Goal: Information Seeking & Learning: Learn about a topic

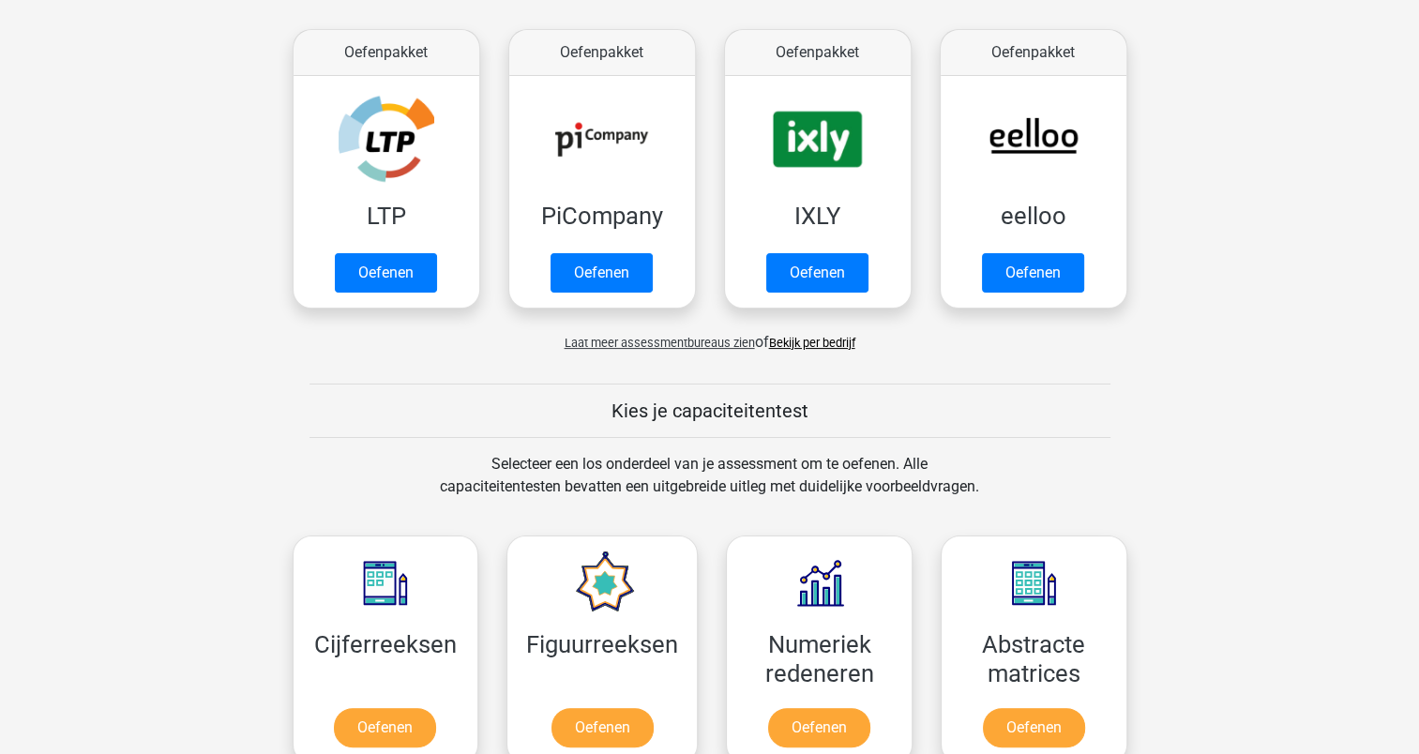
scroll to position [343, 0]
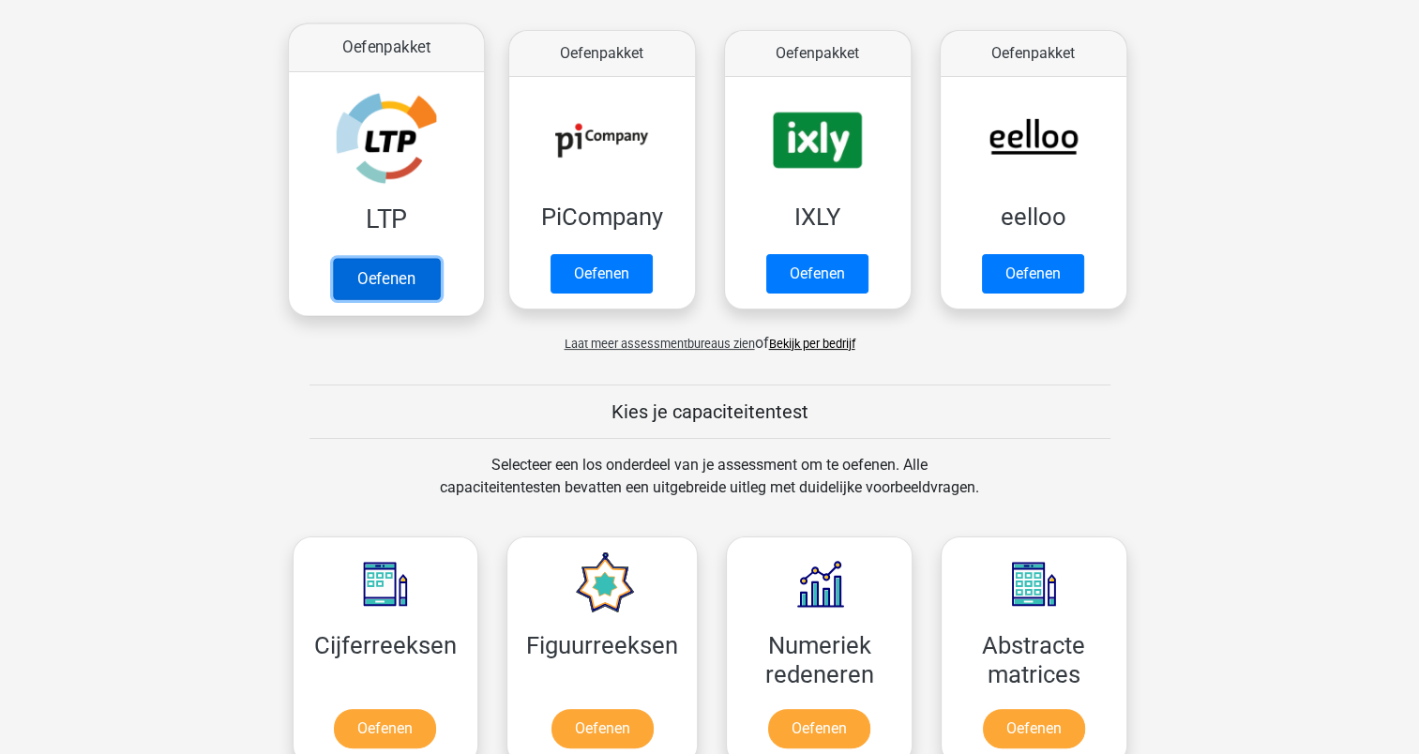
click at [380, 269] on link "Oefenen" at bounding box center [385, 278] width 107 height 41
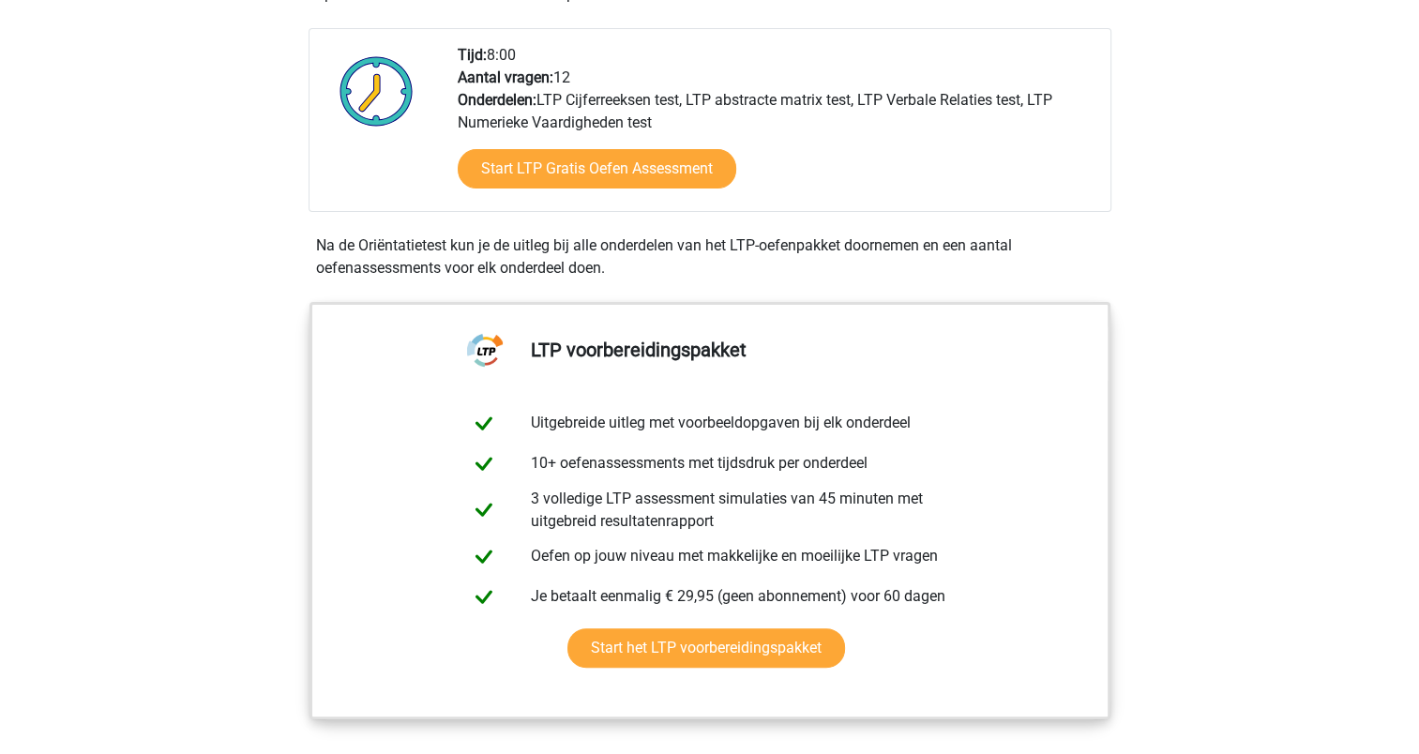
scroll to position [461, 0]
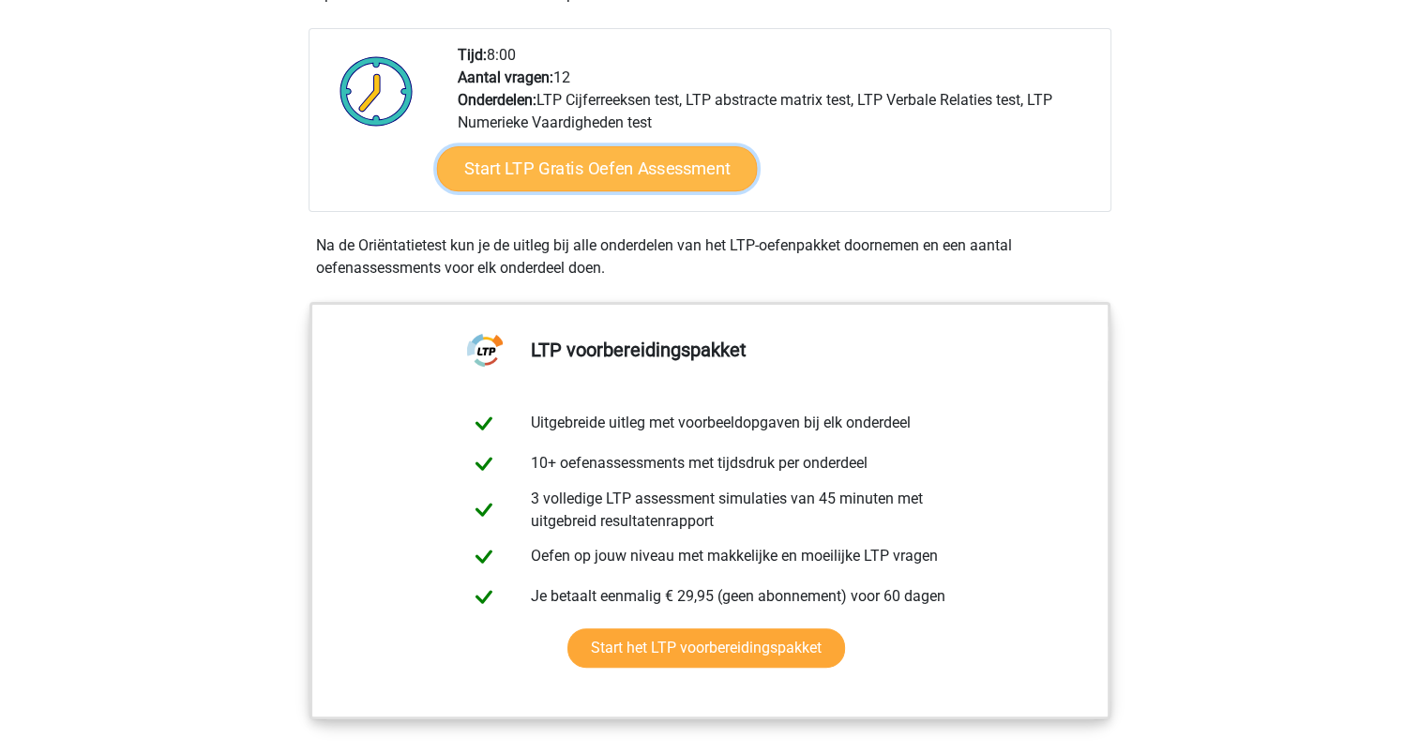
click at [638, 162] on link "Start LTP Gratis Oefen Assessment" at bounding box center [596, 168] width 321 height 45
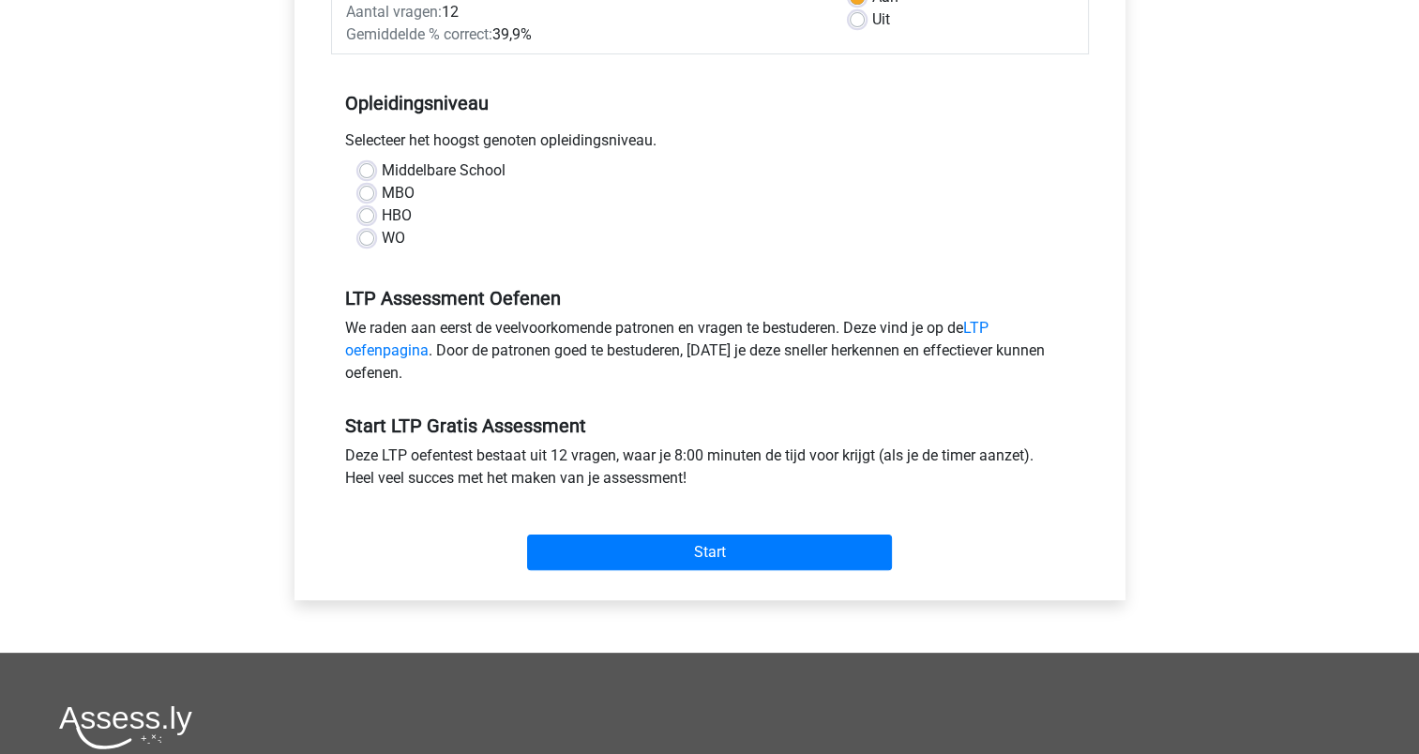
scroll to position [330, 0]
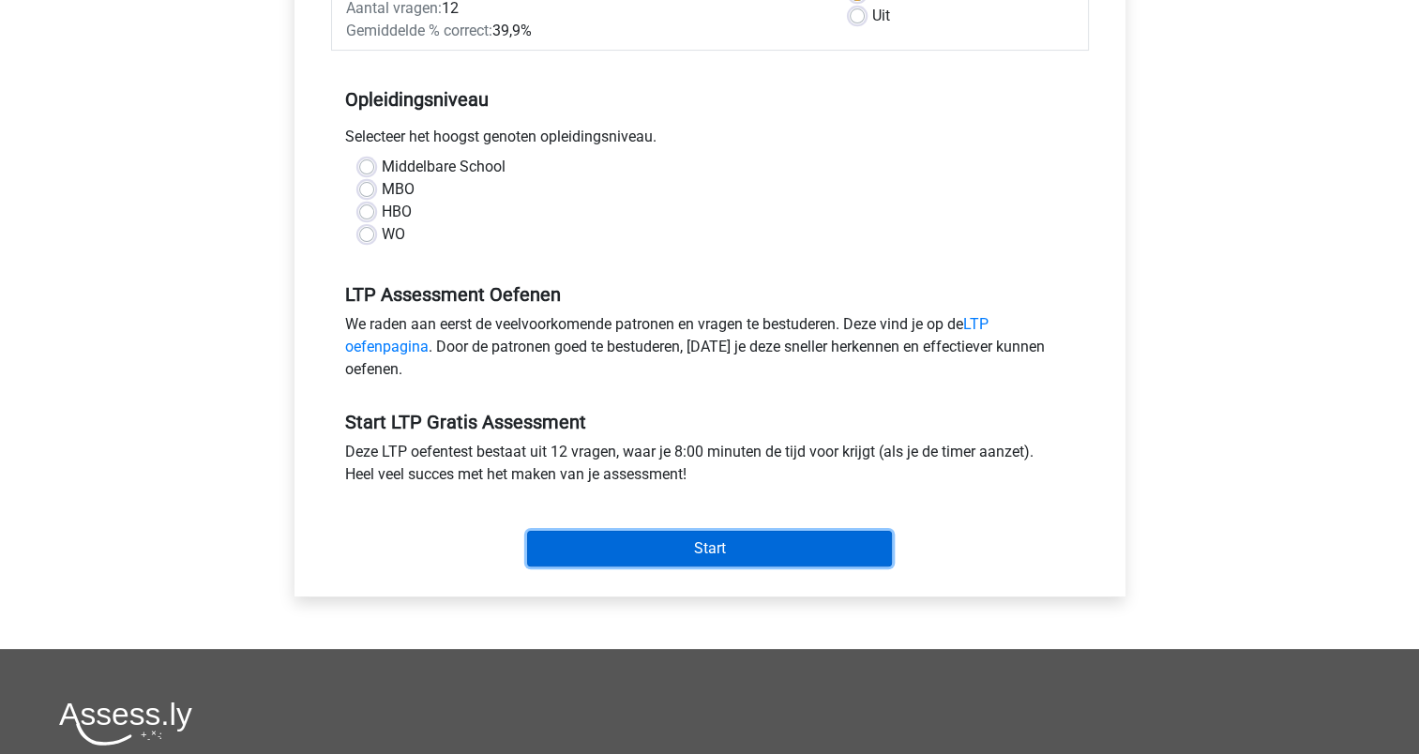
click at [713, 538] on input "Start" at bounding box center [709, 549] width 365 height 36
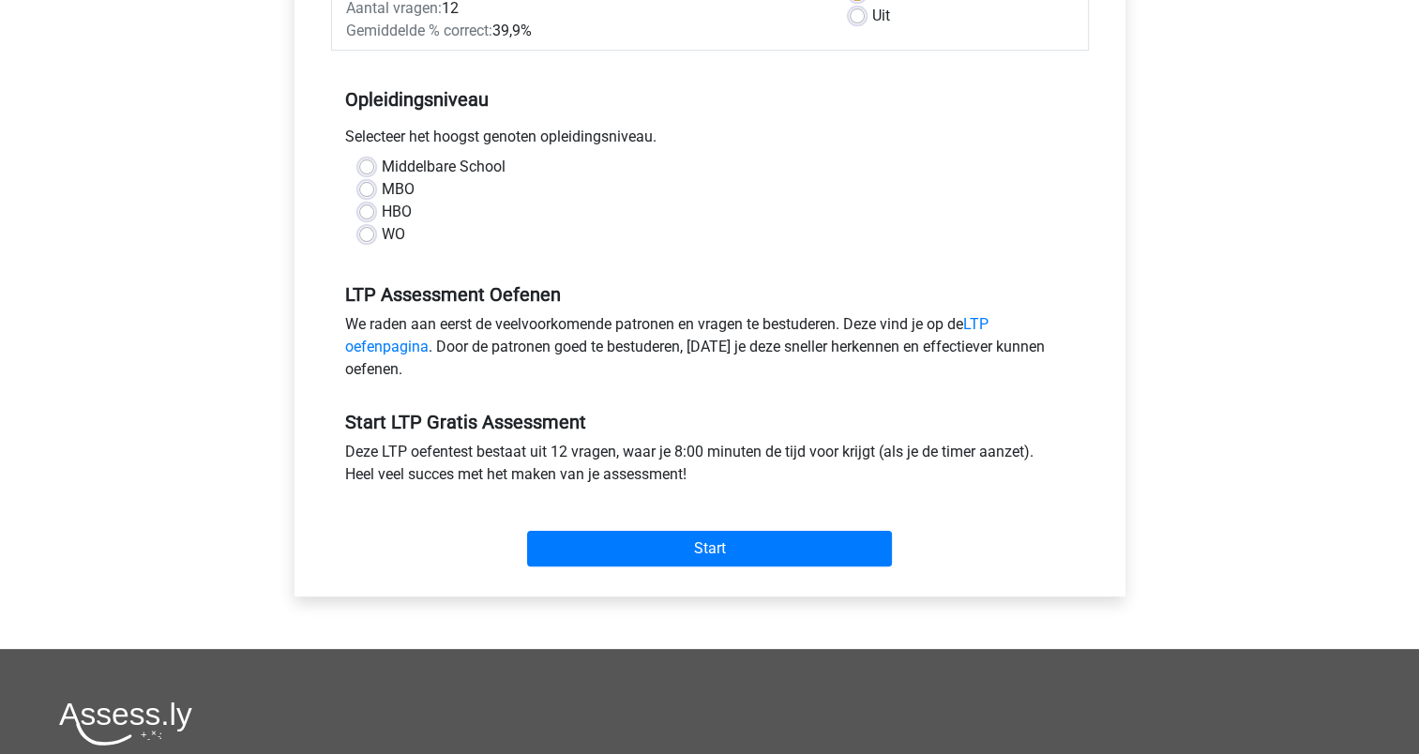
click at [382, 231] on label "WO" at bounding box center [393, 234] width 23 height 23
click at [371, 231] on input "WO" at bounding box center [366, 232] width 15 height 19
radio input "true"
click at [356, 214] on div "Middelbare School MBO HBO WO" at bounding box center [710, 201] width 730 height 90
click at [382, 213] on label "HBO" at bounding box center [397, 212] width 30 height 23
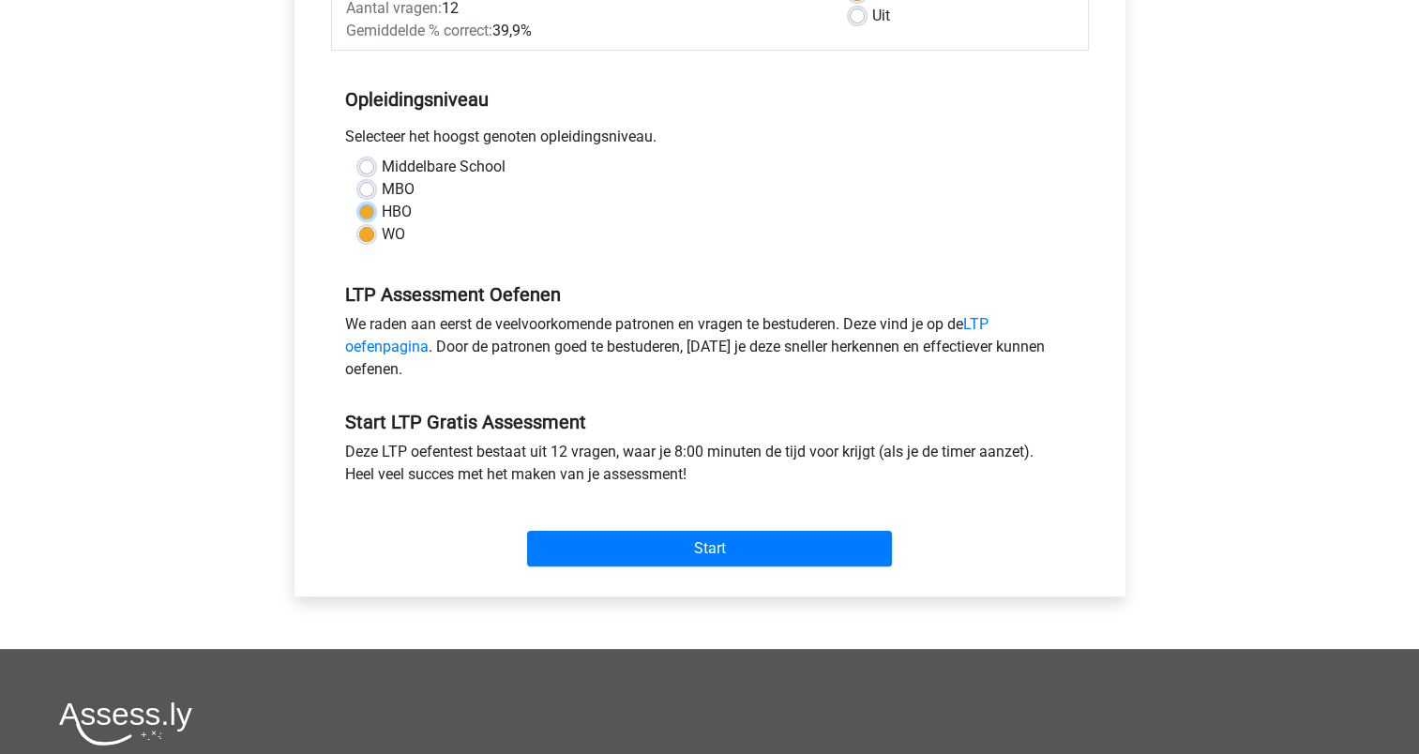
click at [365, 213] on input "HBO" at bounding box center [366, 210] width 15 height 19
radio input "true"
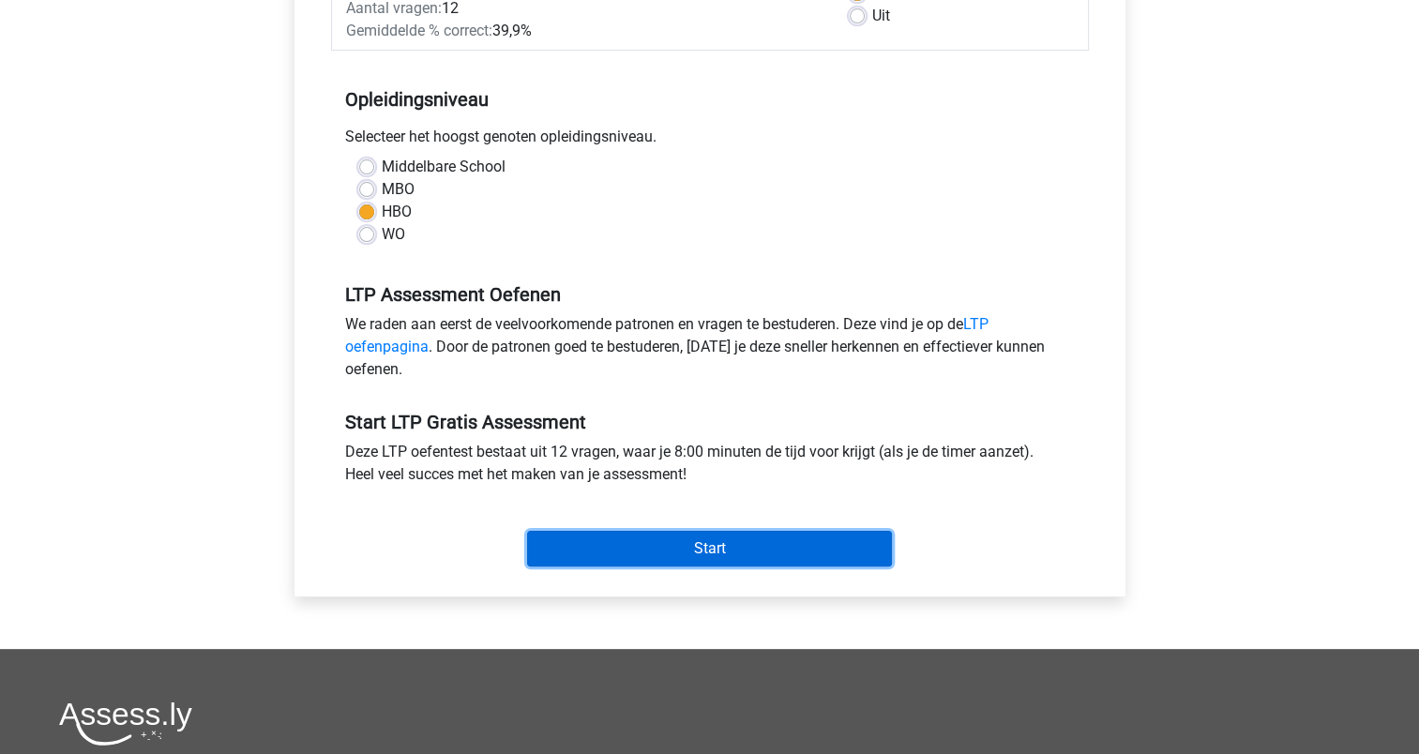
click at [687, 544] on input "Start" at bounding box center [709, 549] width 365 height 36
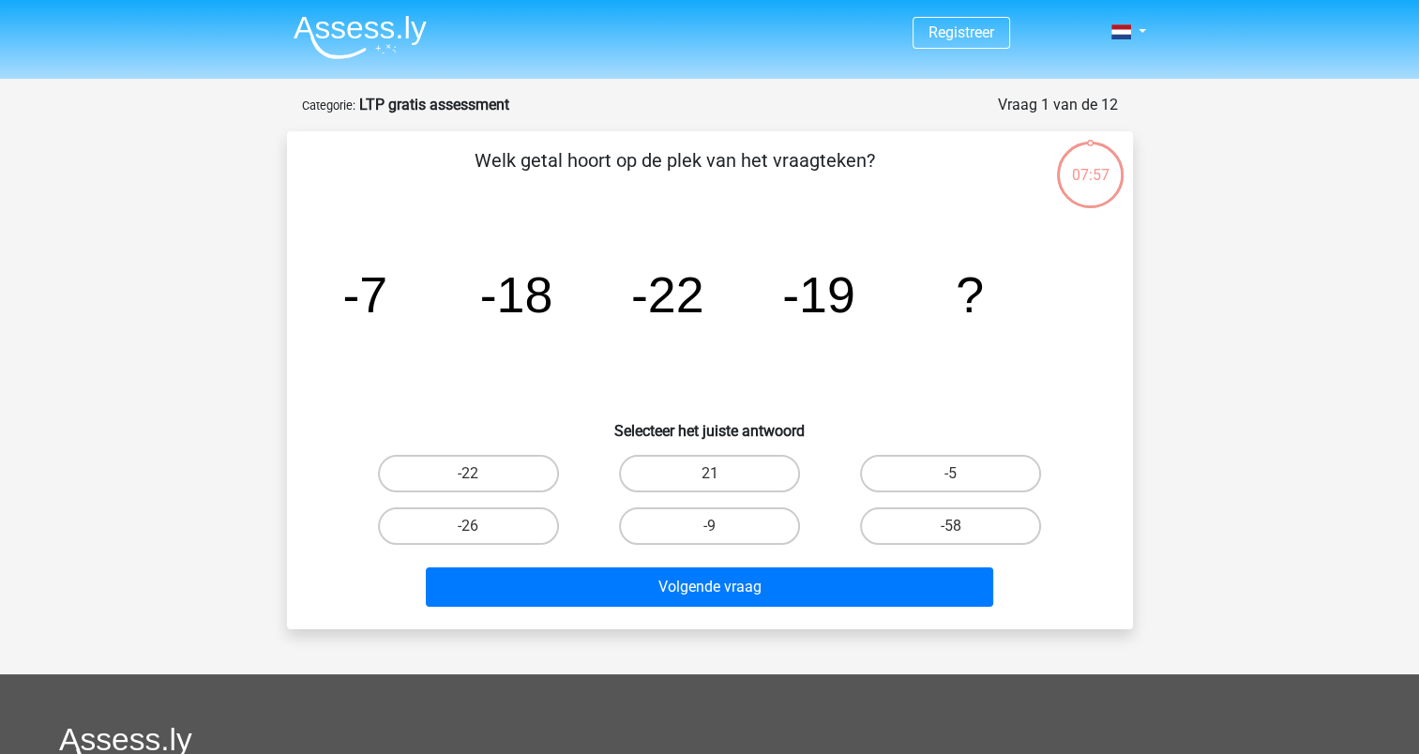
click at [525, 339] on icon "image/svg+xml -7 -18 -22 -19 ?" at bounding box center [710, 312] width 756 height 189
click at [506, 443] on div "Welk getal hoort op de plek van het vraagteken? image/svg+xml -7 -18 -22 -19 ? …" at bounding box center [709, 380] width 831 height 468
click at [489, 463] on label "-22" at bounding box center [468, 474] width 181 height 38
click at [480, 474] on input "-22" at bounding box center [474, 480] width 12 height 12
radio input "true"
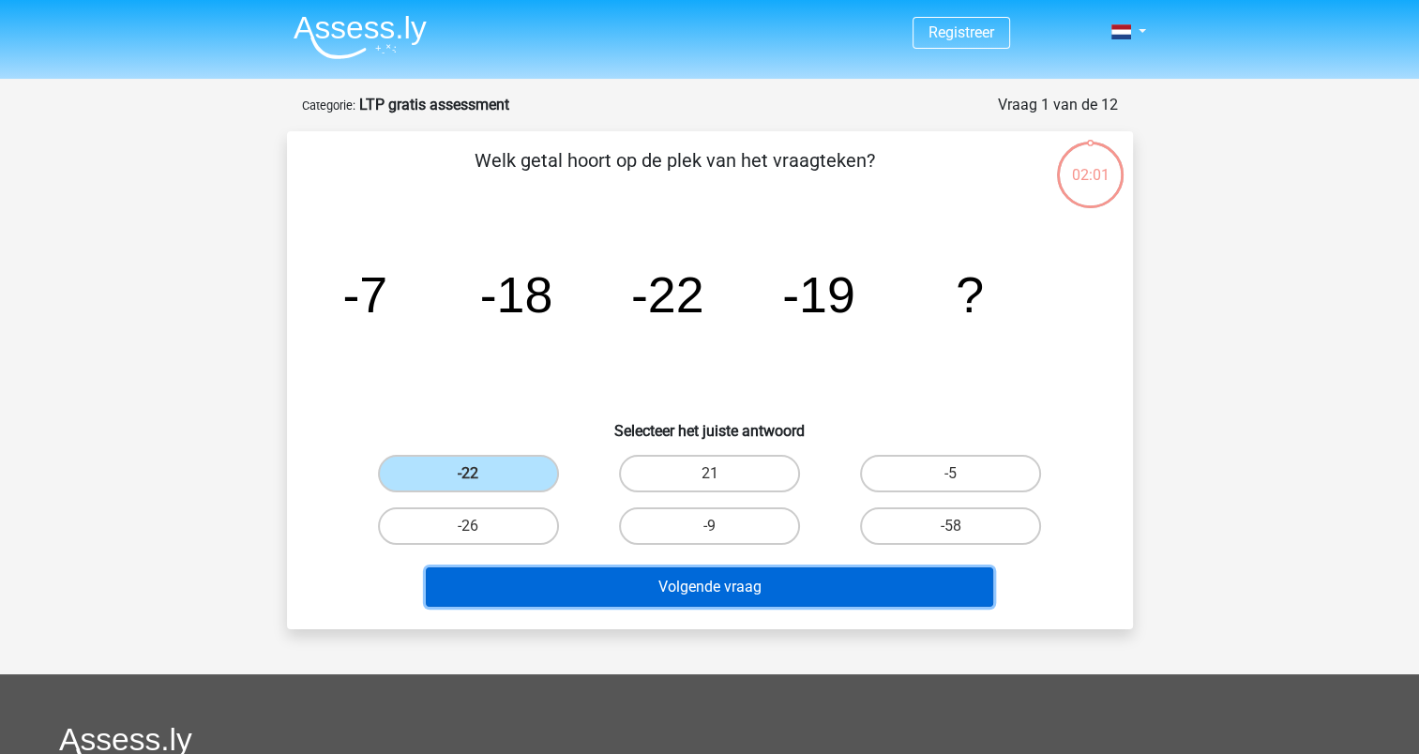
click at [741, 581] on button "Volgende vraag" at bounding box center [709, 586] width 567 height 39
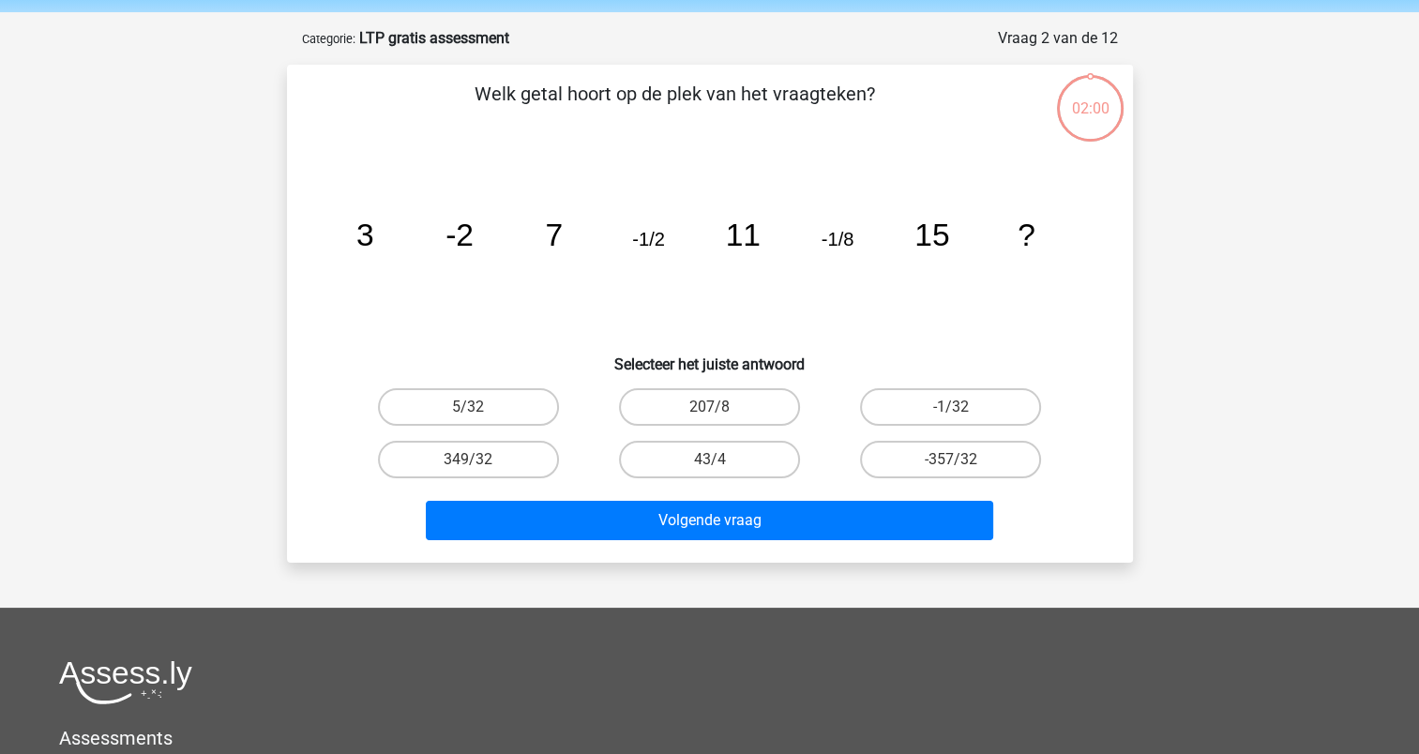
scroll to position [94, 0]
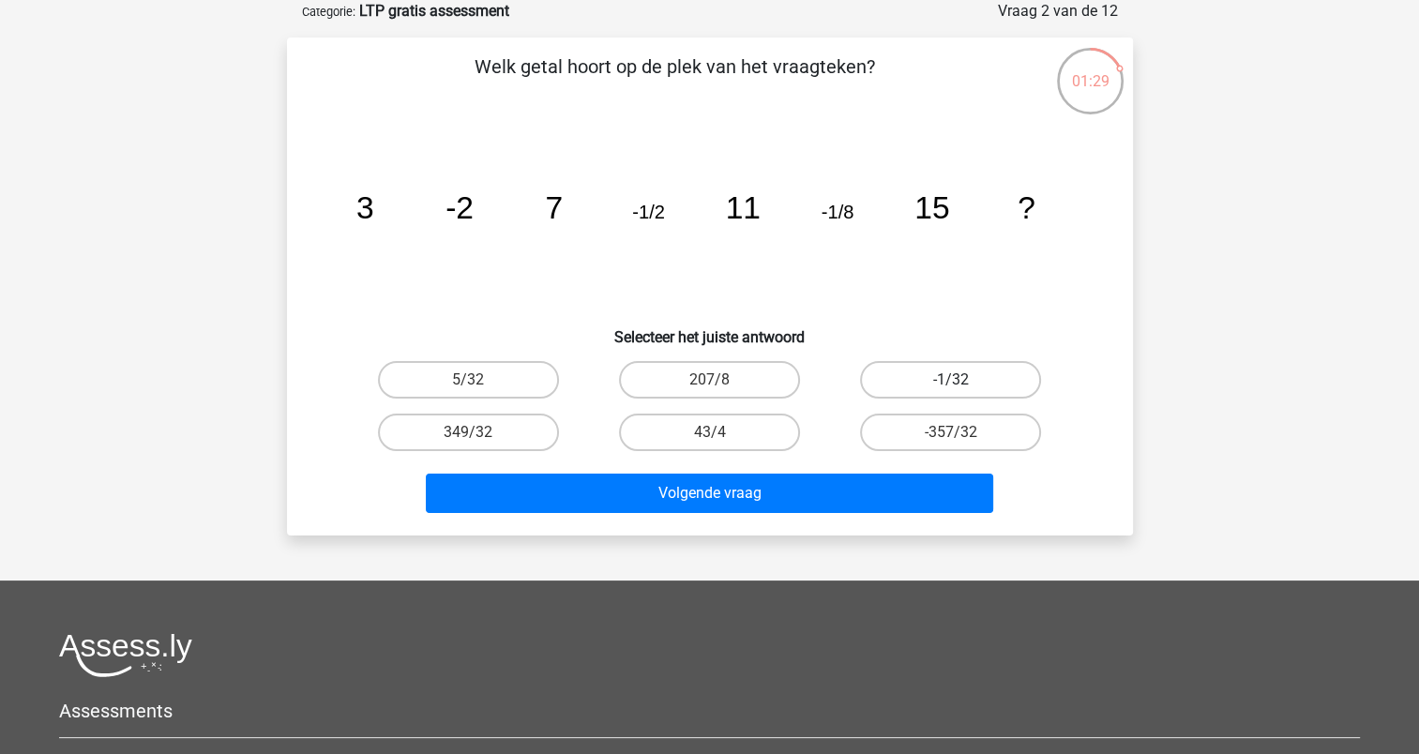
click at [951, 377] on label "-1/32" at bounding box center [950, 380] width 181 height 38
click at [951, 380] on input "-1/32" at bounding box center [957, 386] width 12 height 12
radio input "true"
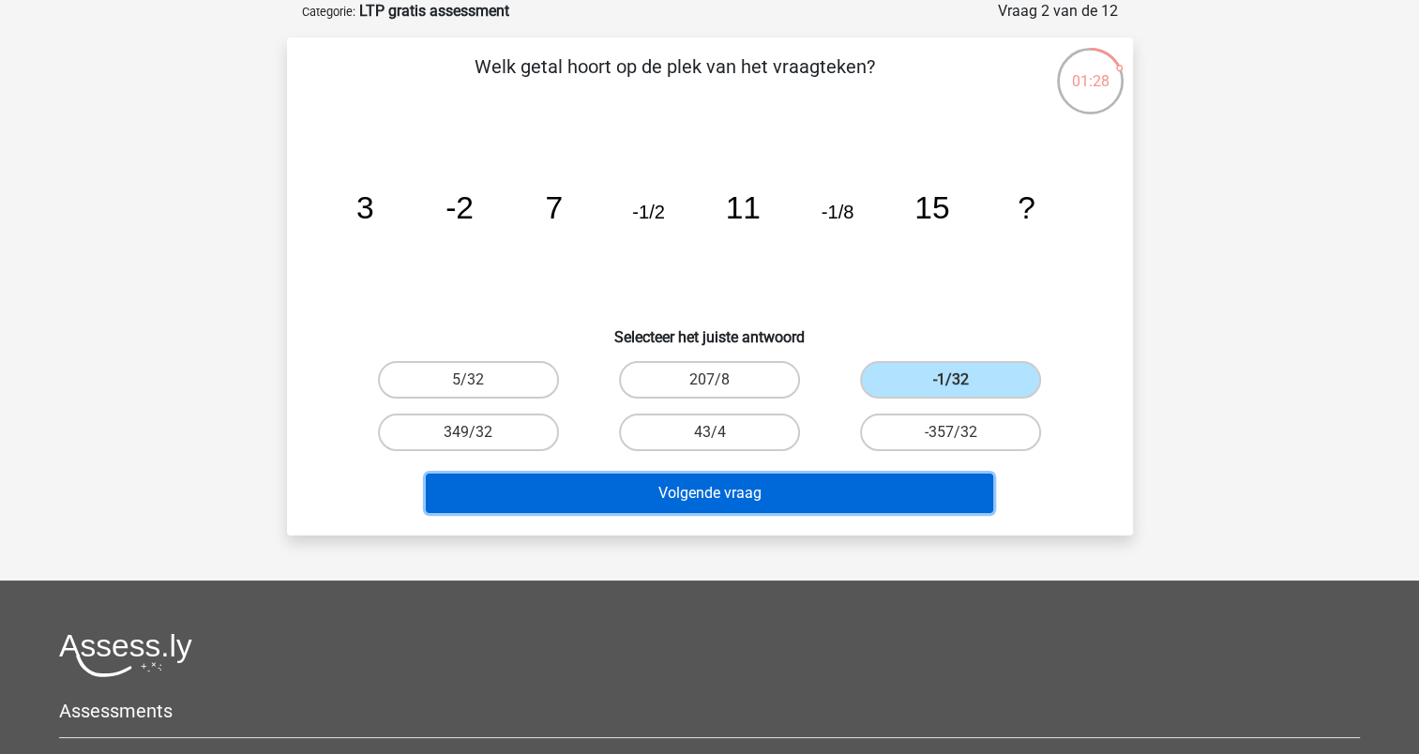
click at [716, 492] on button "Volgende vraag" at bounding box center [709, 493] width 567 height 39
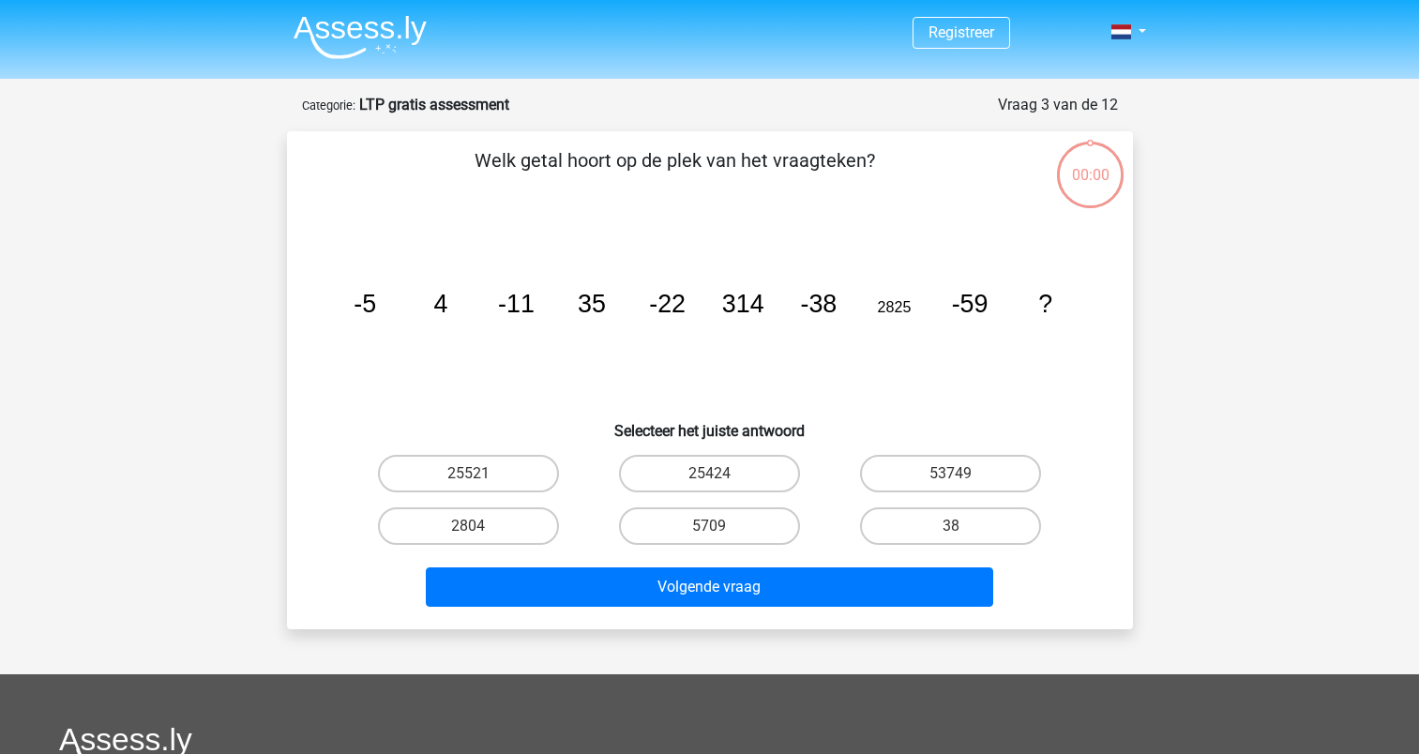
scroll to position [94, 0]
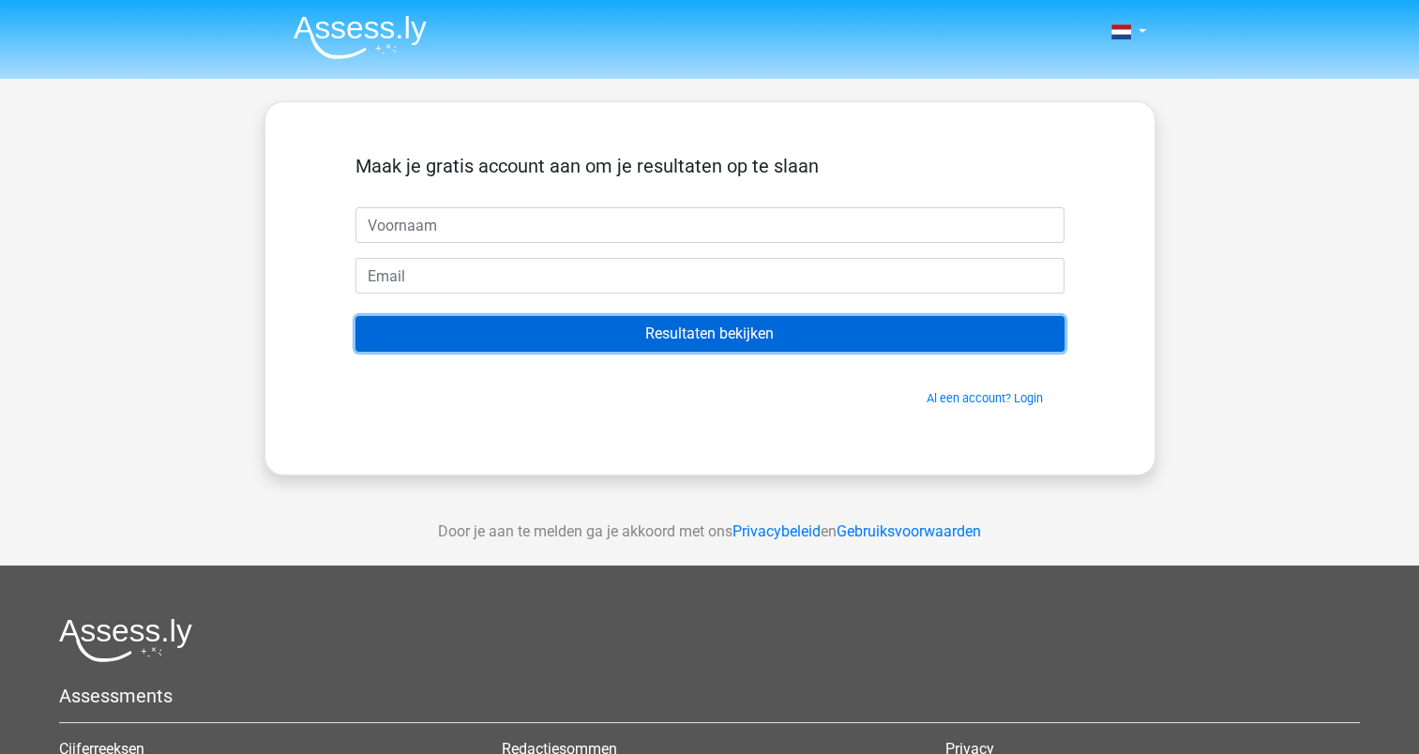
click at [720, 341] on input "Resultaten bekijken" at bounding box center [709, 334] width 709 height 36
click at [711, 328] on input "Resultaten bekijken" at bounding box center [709, 334] width 709 height 36
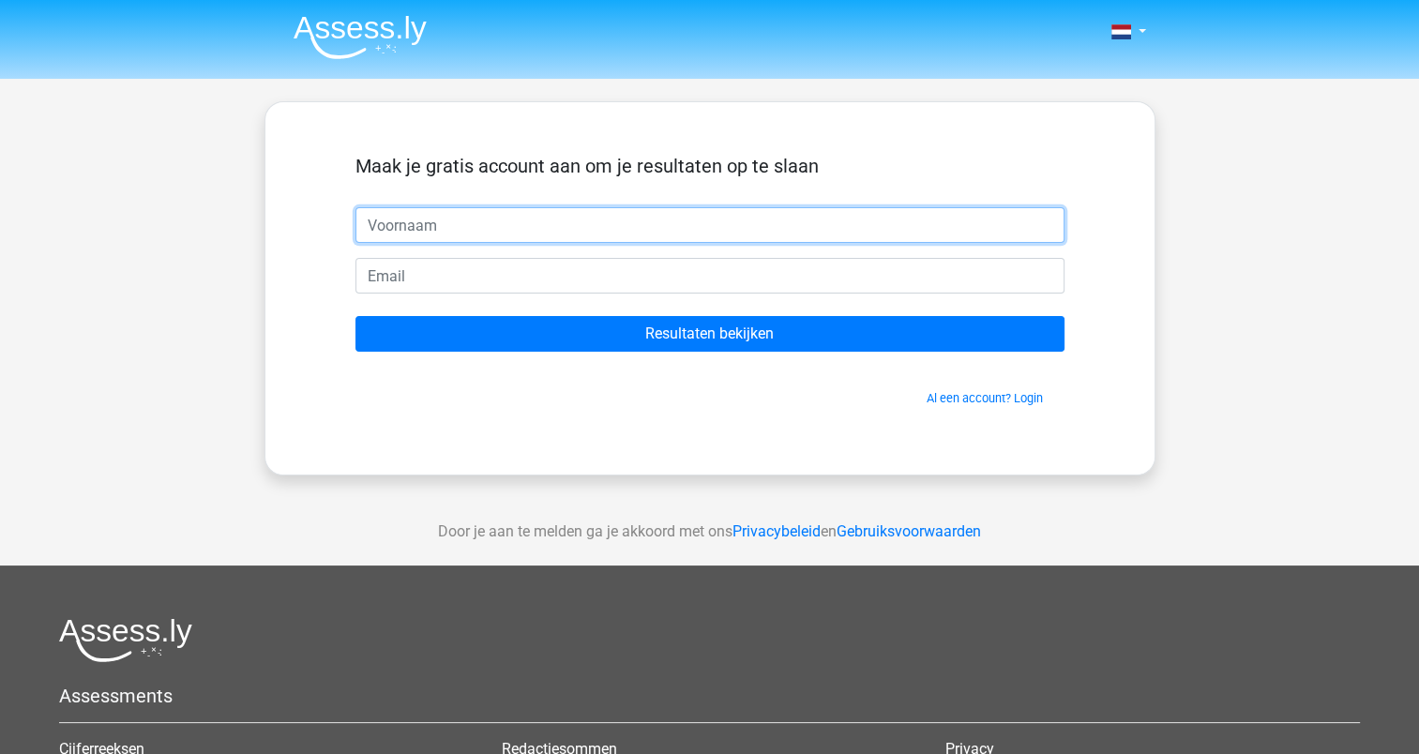
click at [540, 234] on input "text" at bounding box center [709, 225] width 709 height 36
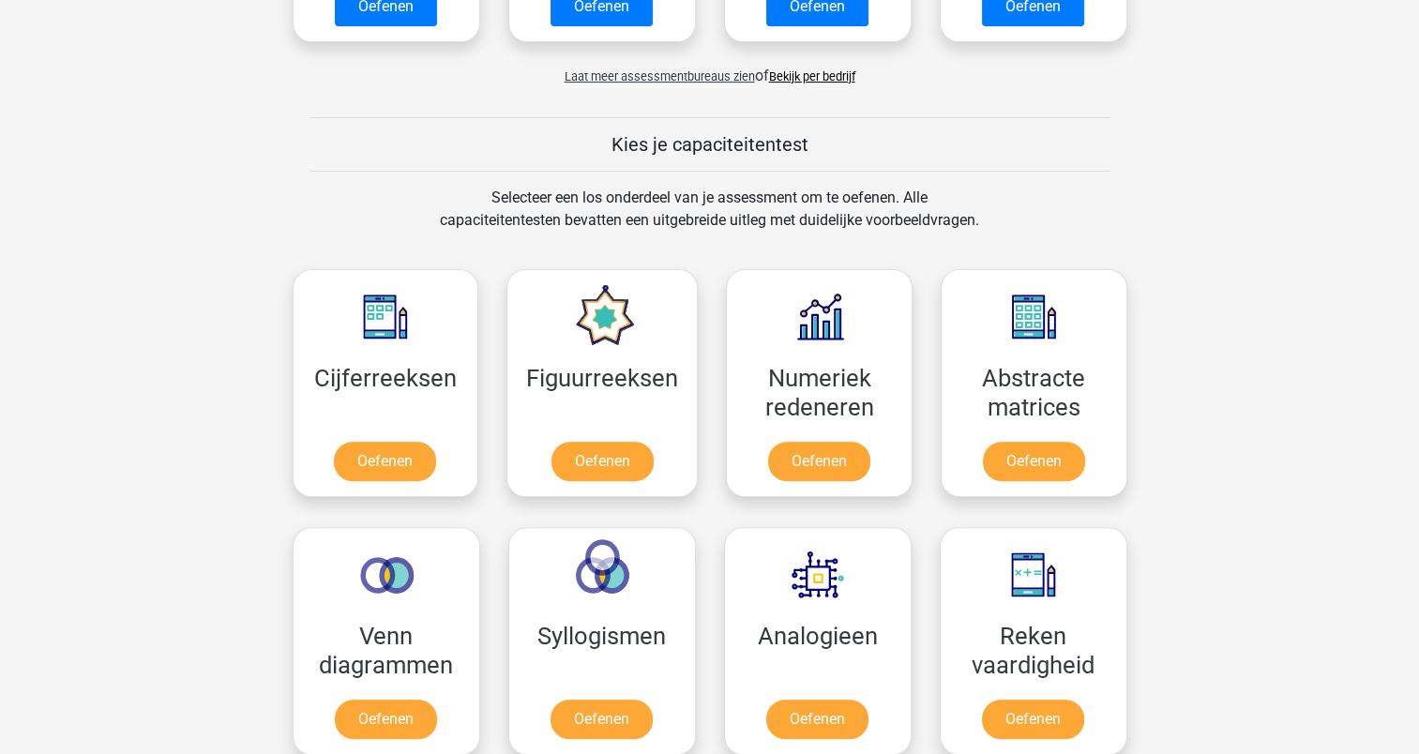
scroll to position [614, 0]
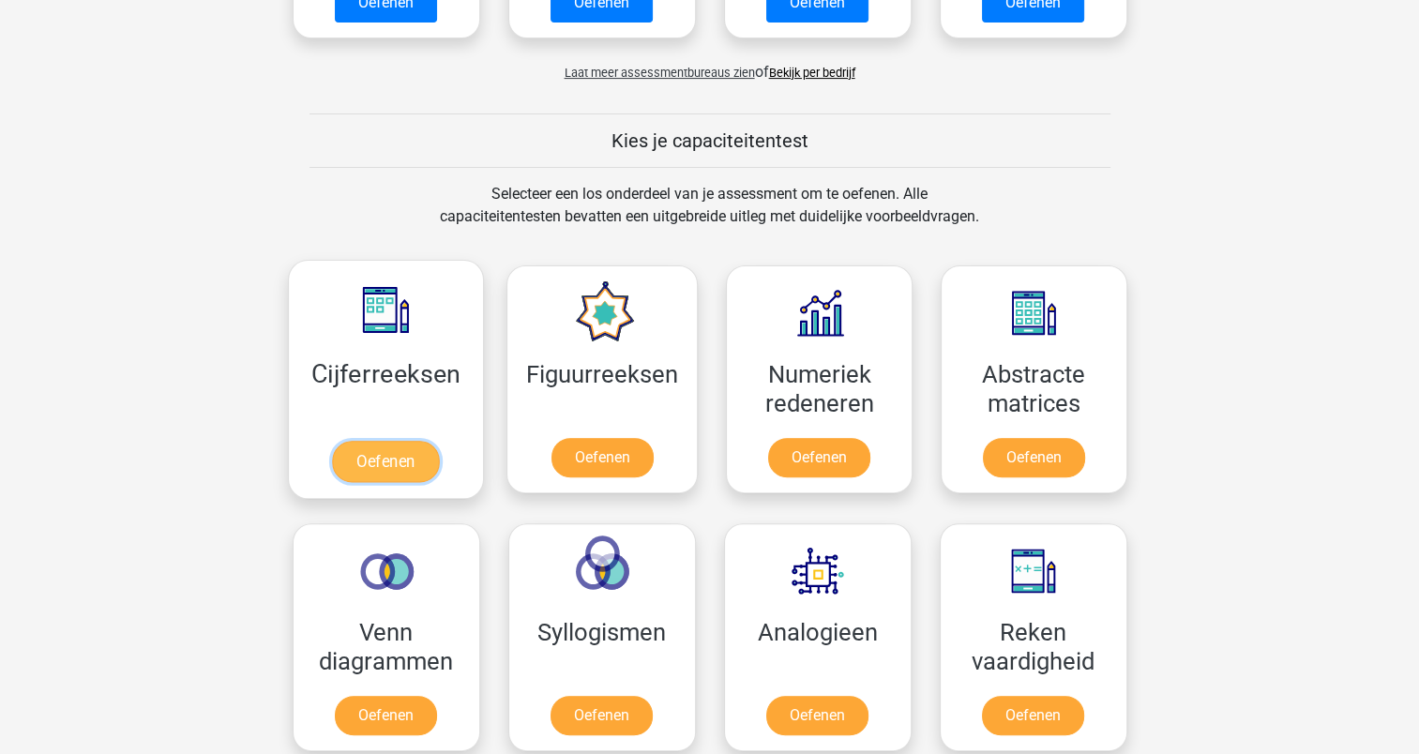
click at [397, 454] on link "Oefenen" at bounding box center [385, 461] width 107 height 41
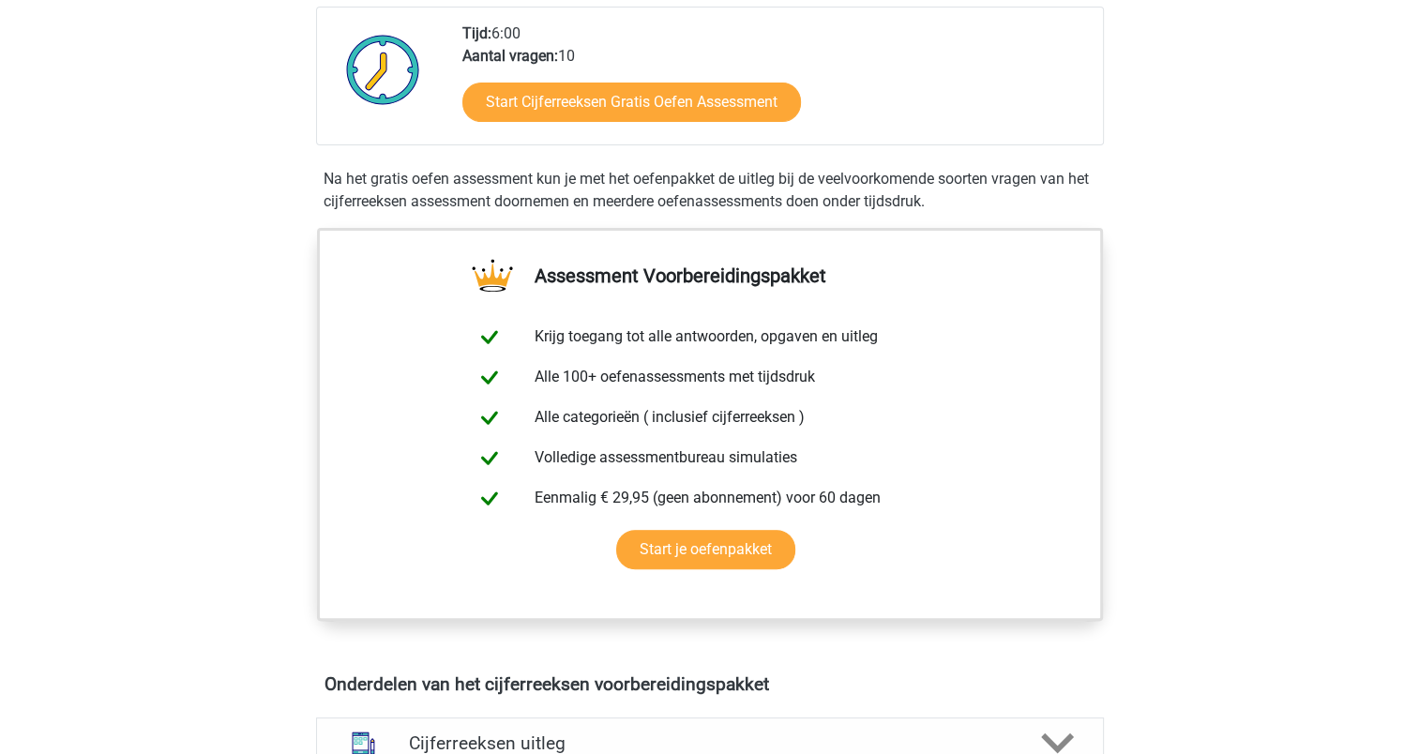
scroll to position [476, 0]
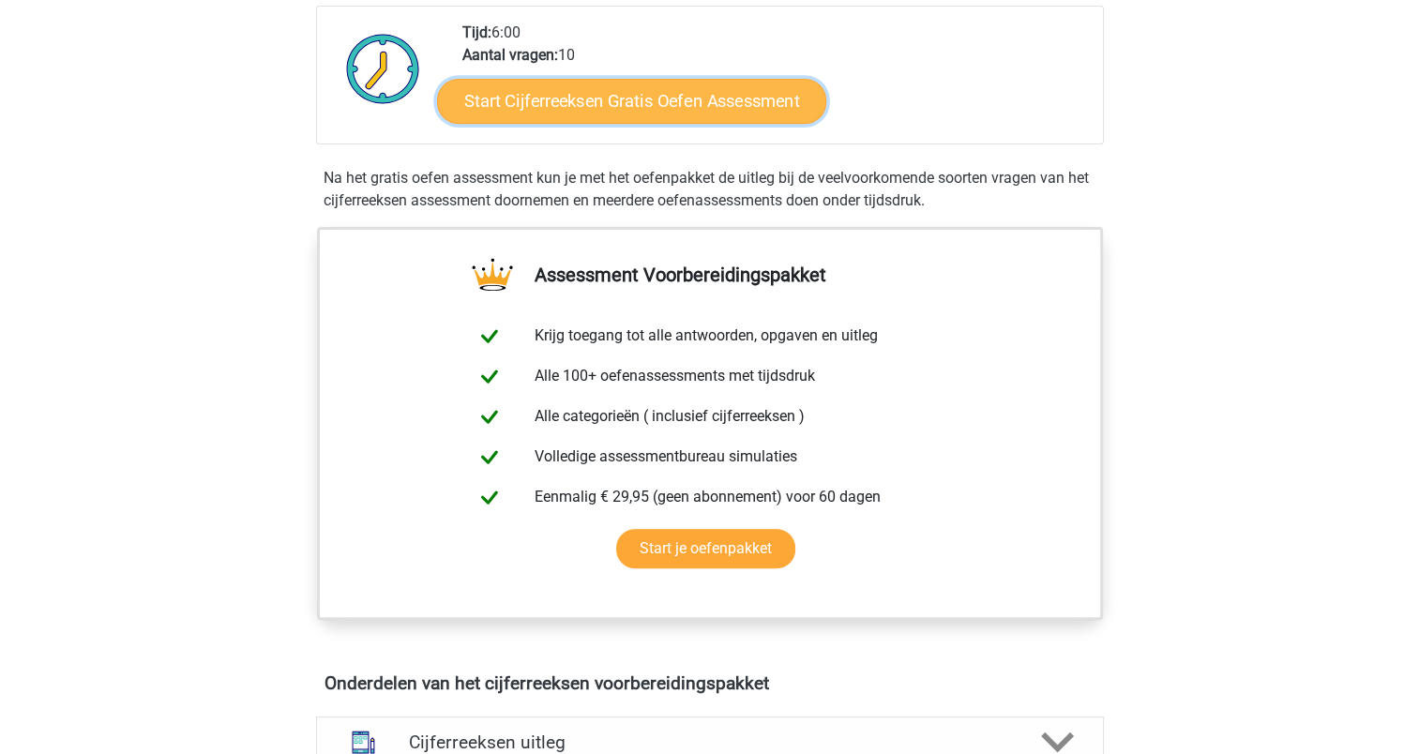
click at [641, 123] on link "Start Cijferreeksen Gratis Oefen Assessment" at bounding box center [631, 100] width 389 height 45
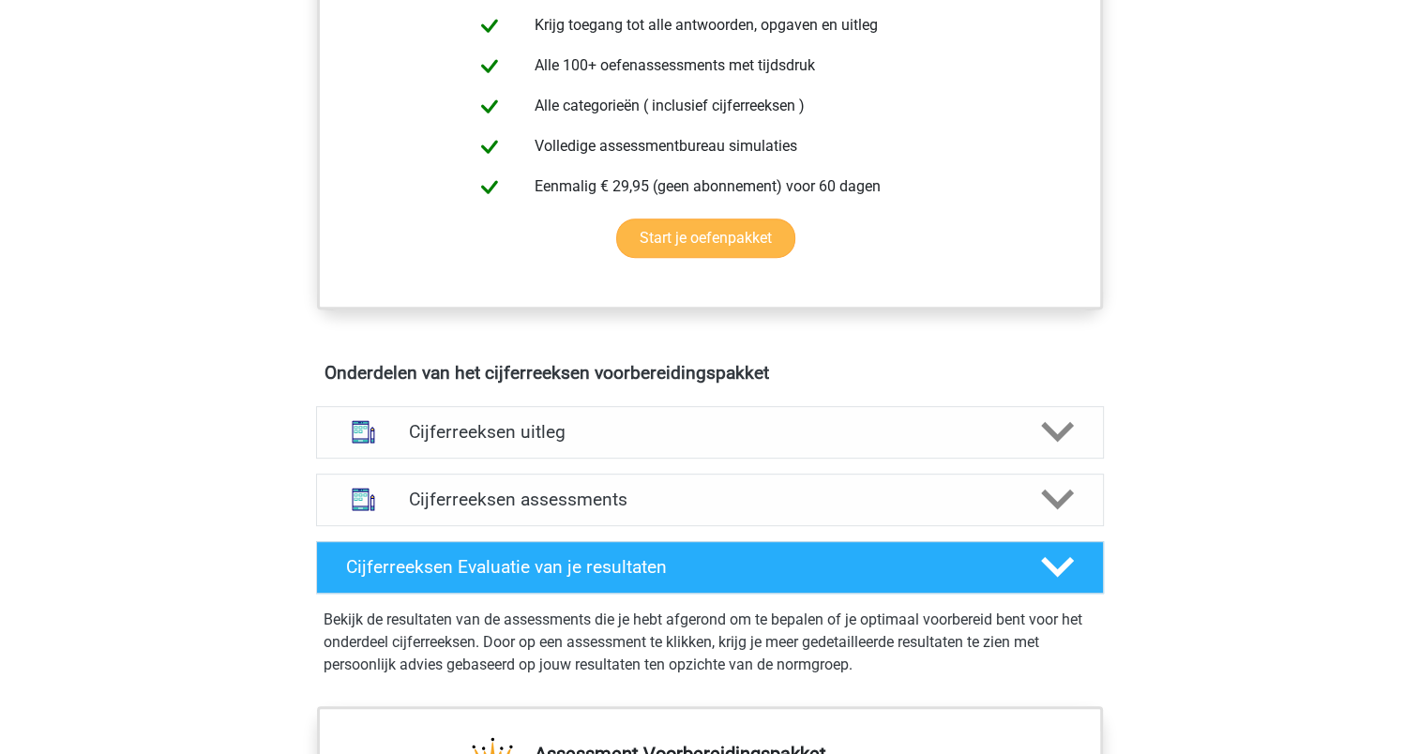
scroll to position [810, 0]
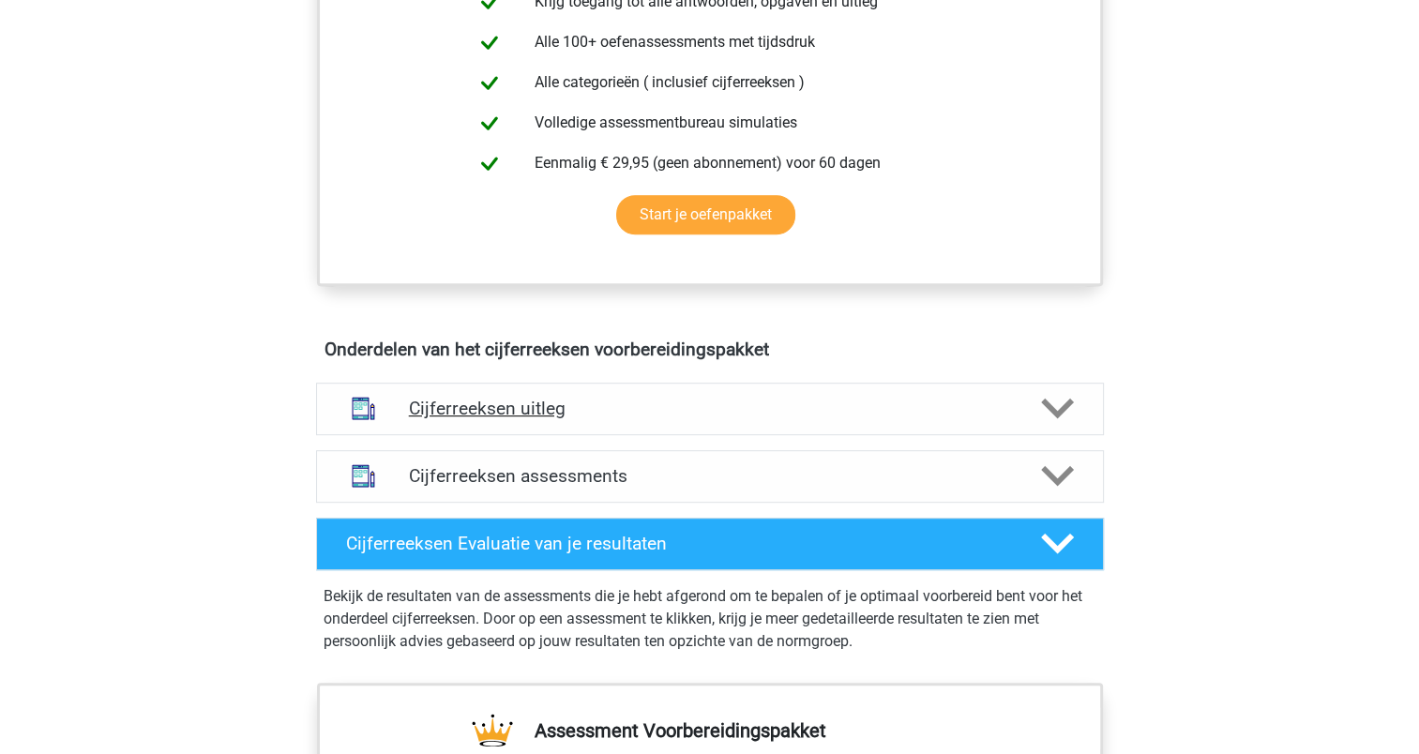
click at [1060, 419] on polygon at bounding box center [1057, 409] width 33 height 21
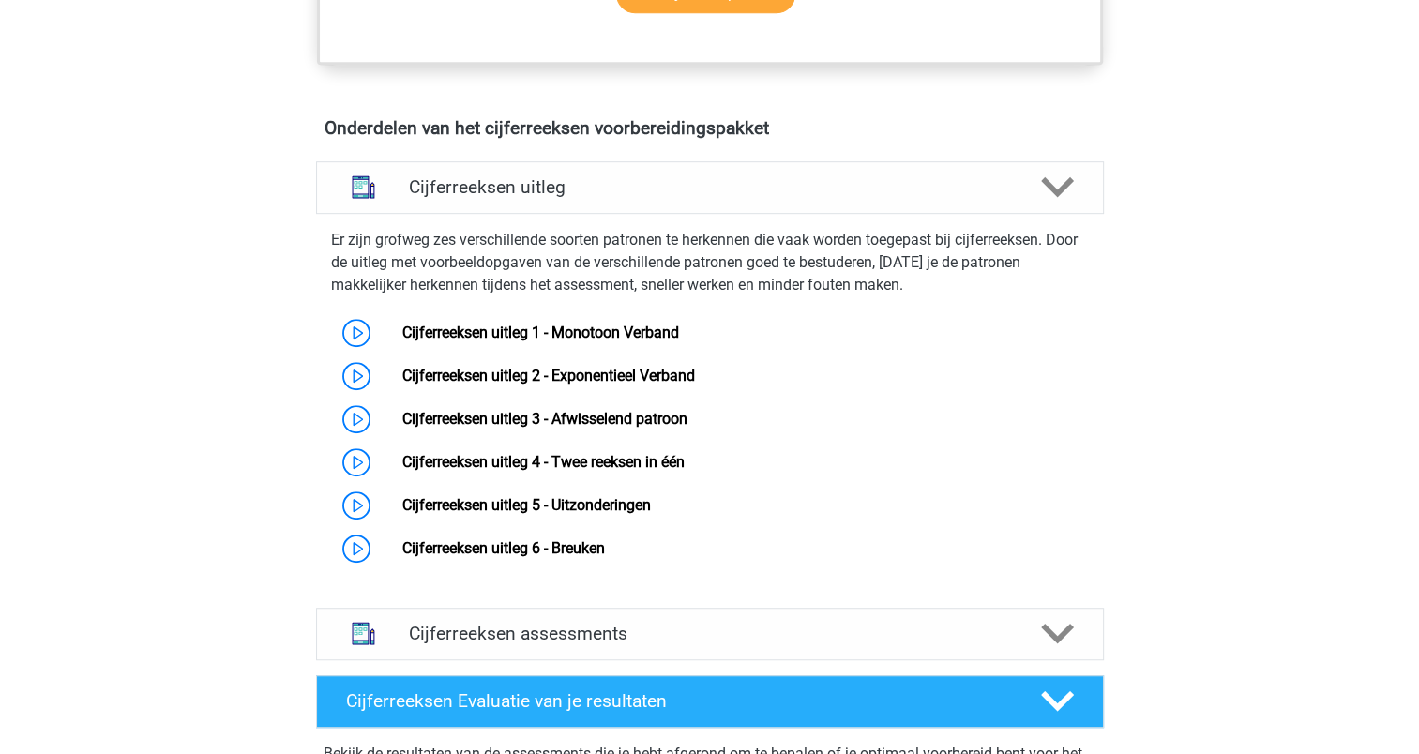
scroll to position [1065, 0]
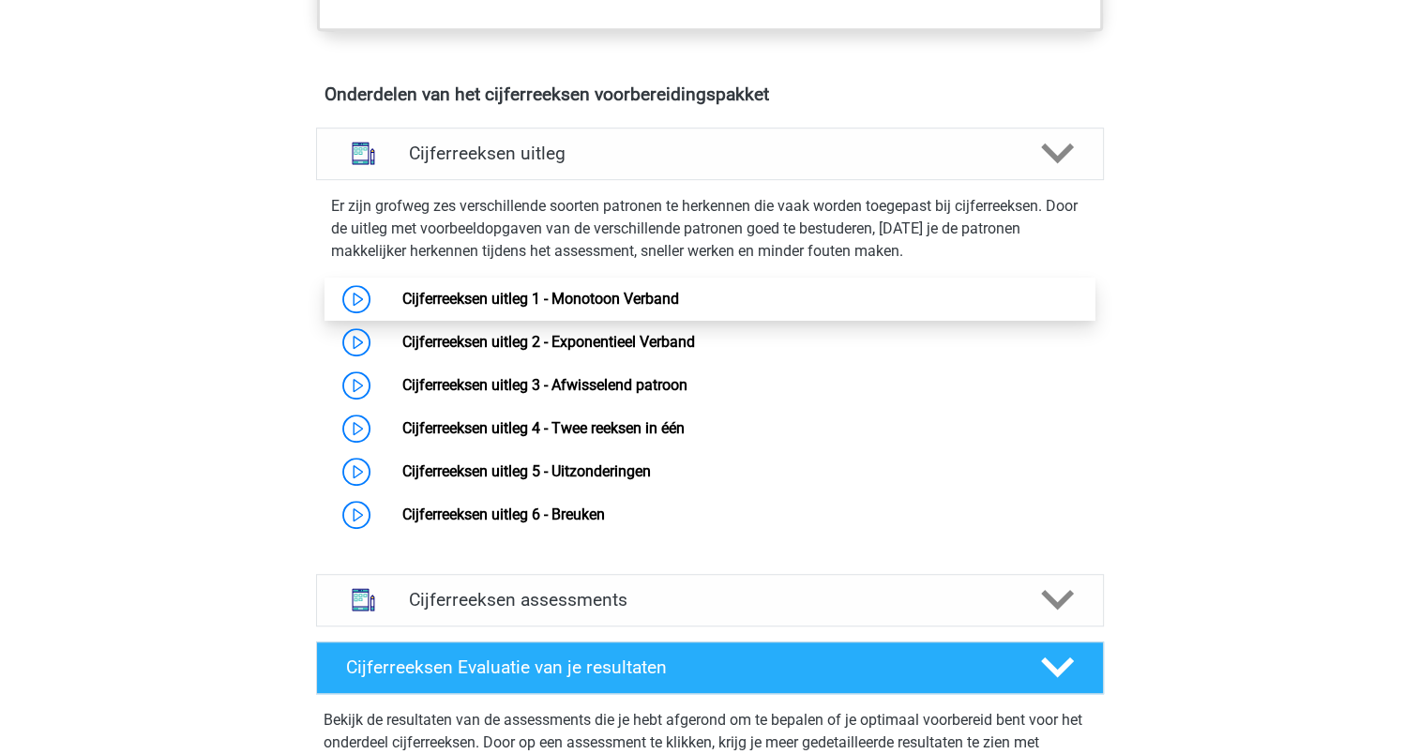
click at [402, 308] on link "Cijferreeksen uitleg 1 - Monotoon Verband" at bounding box center [540, 299] width 277 height 18
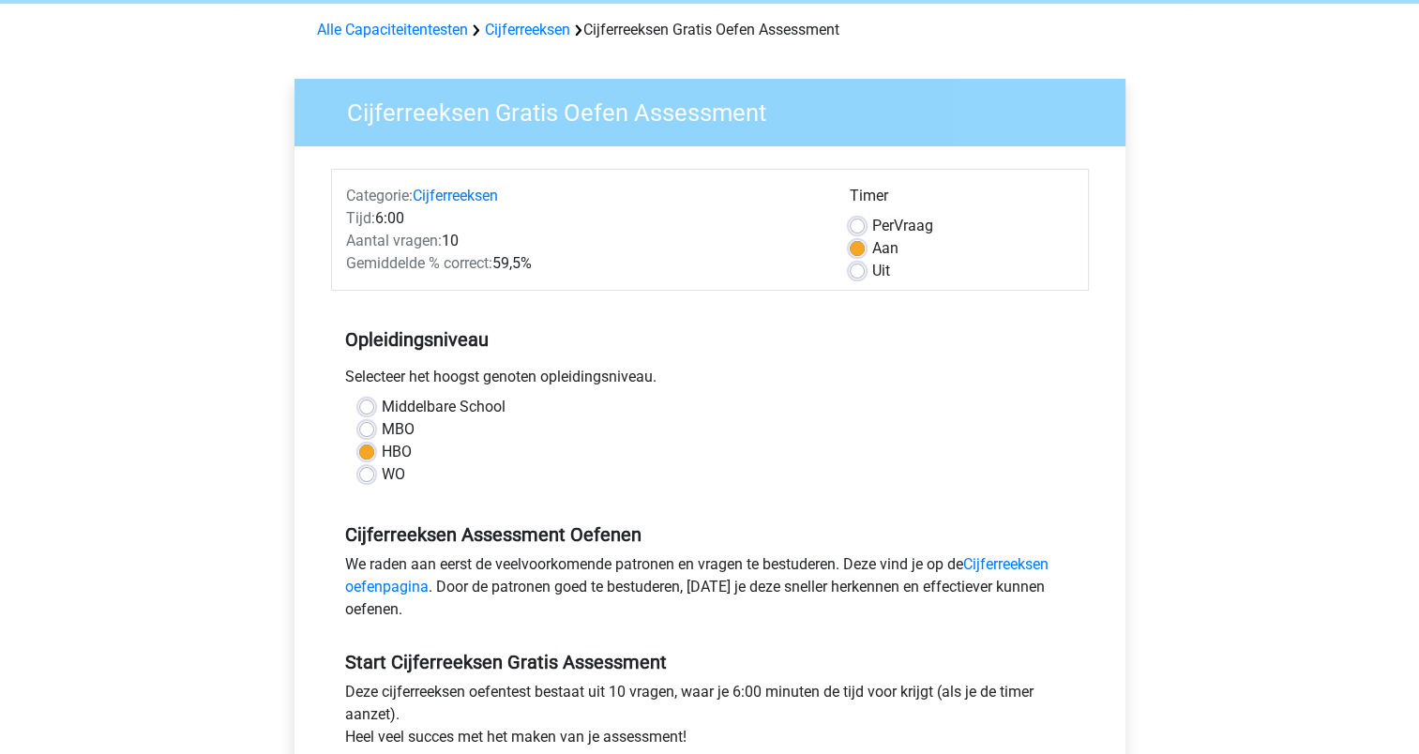
scroll to position [139, 0]
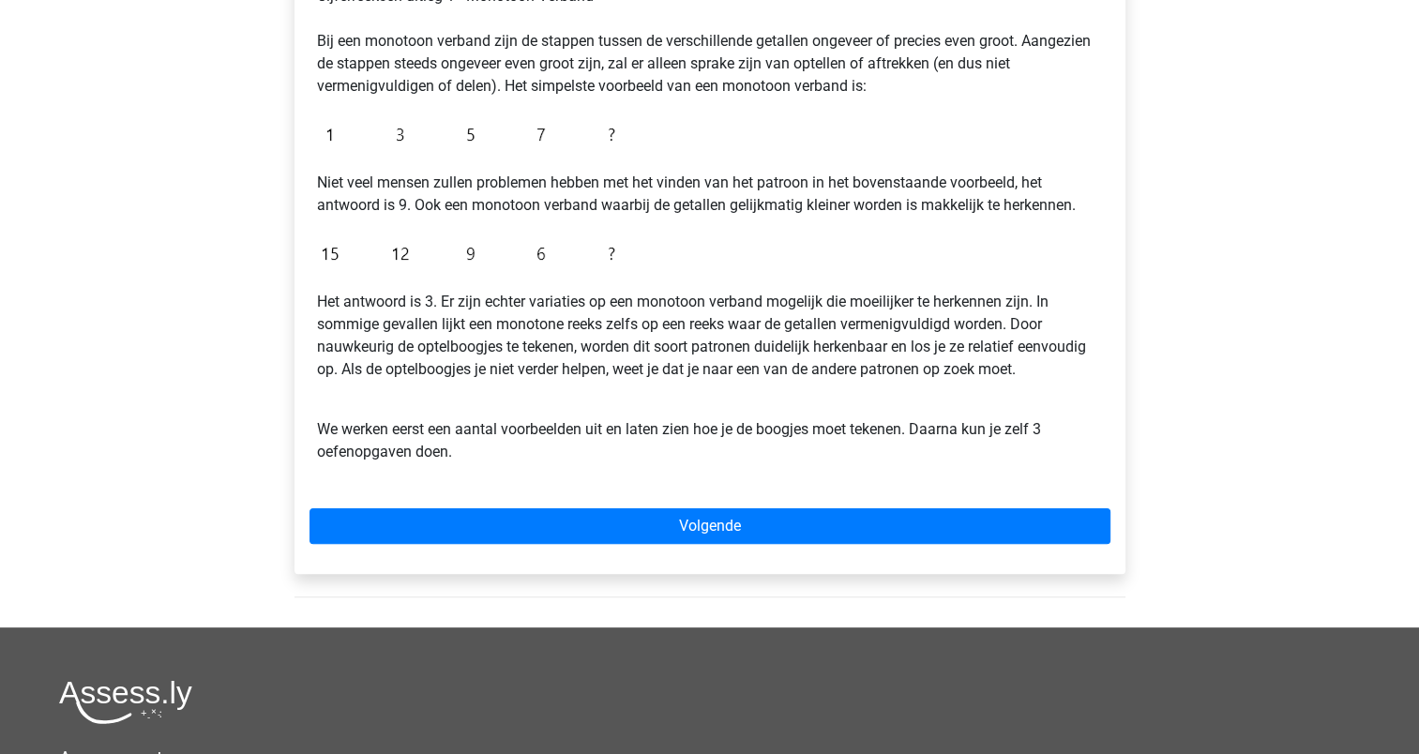
scroll to position [363, 0]
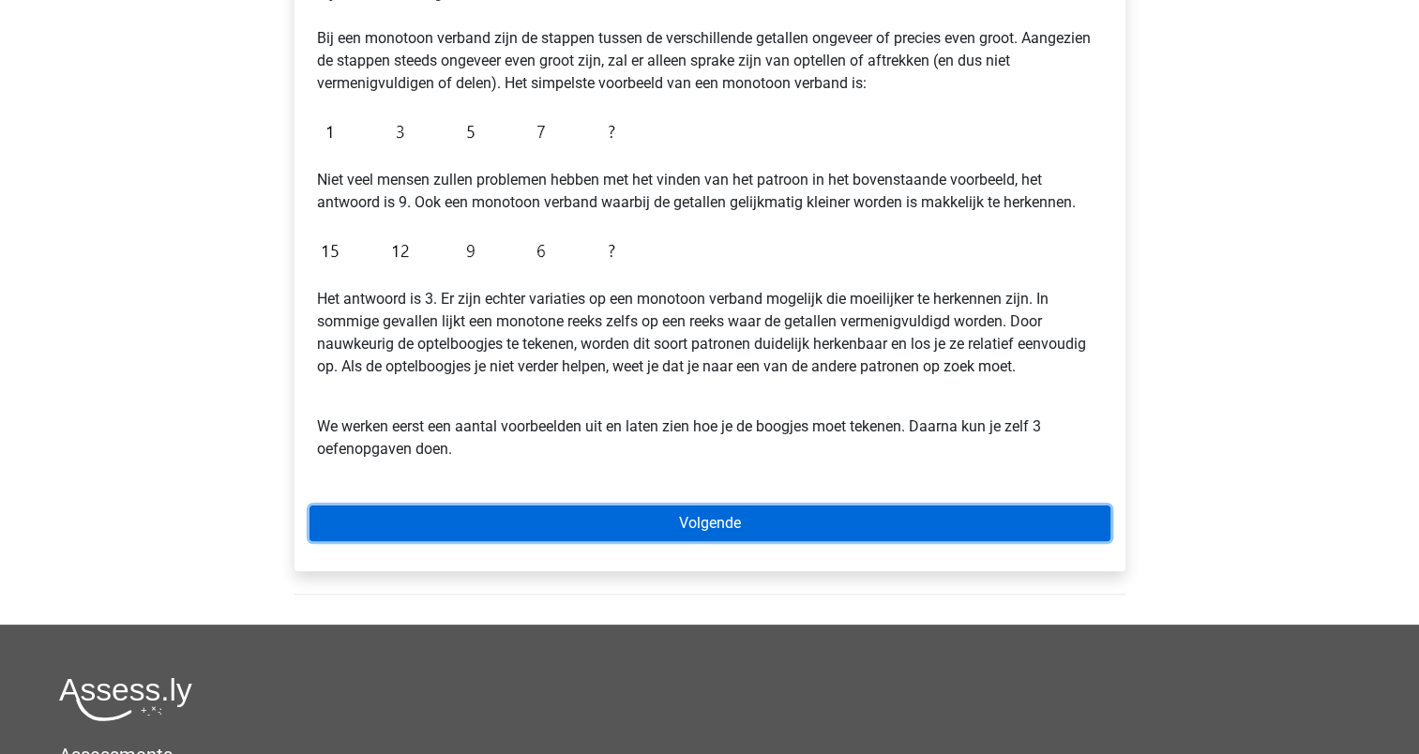
click at [690, 517] on link "Volgende" at bounding box center [709, 523] width 801 height 36
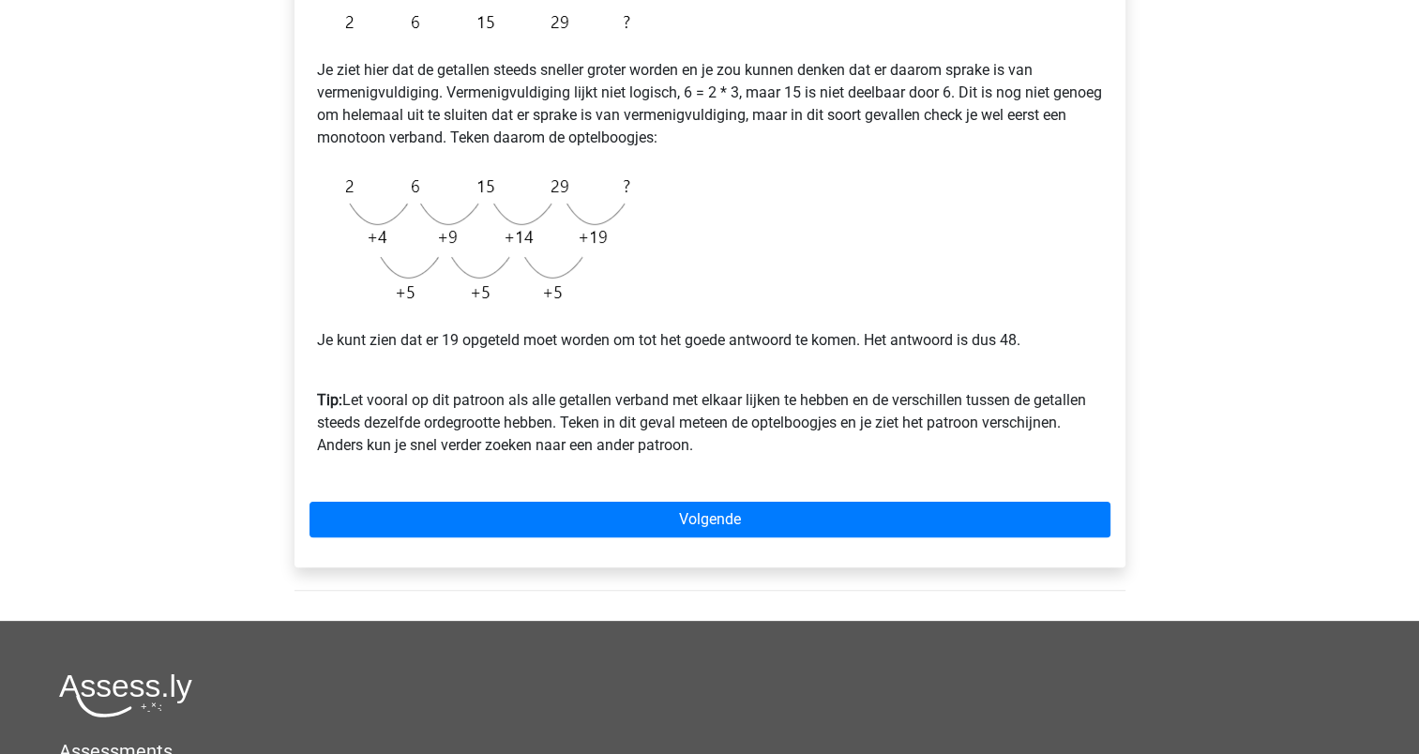
scroll to position [422, 0]
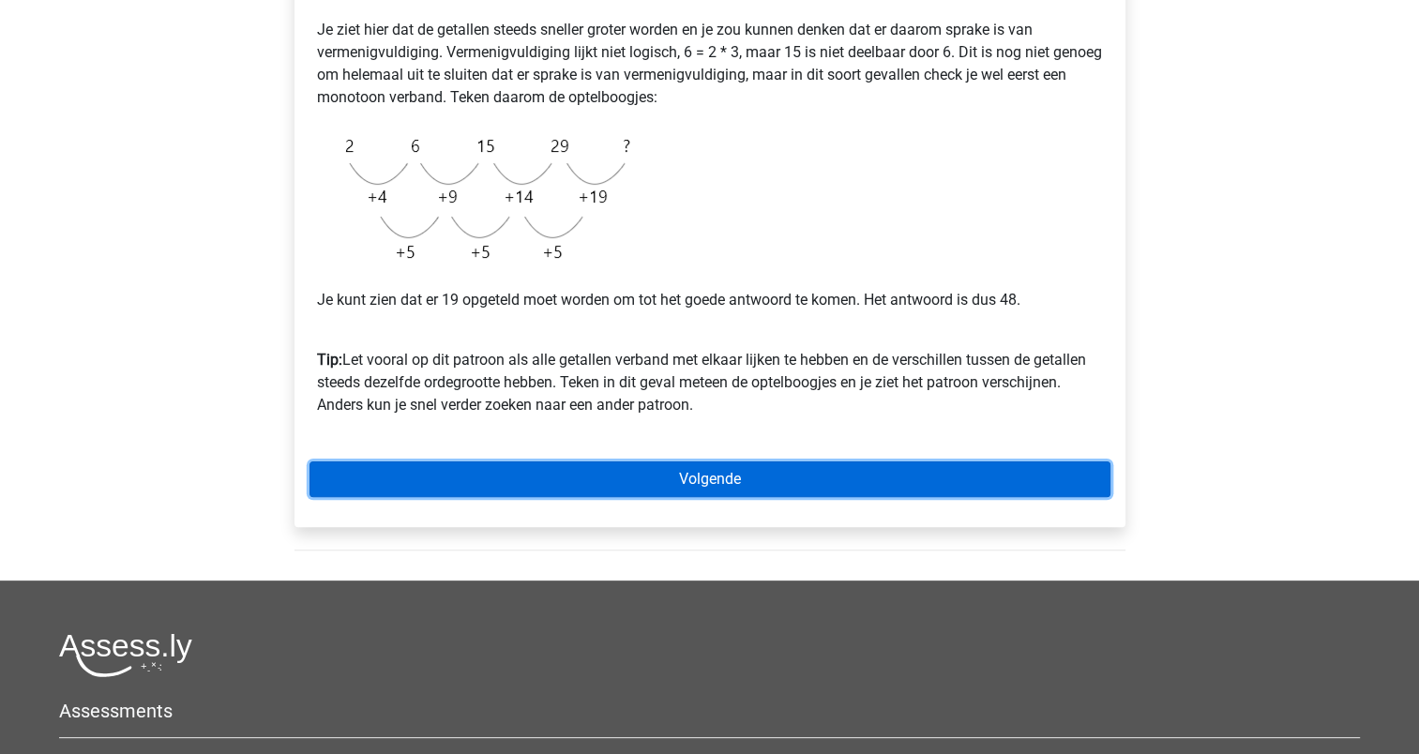
click at [723, 481] on link "Volgende" at bounding box center [709, 479] width 801 height 36
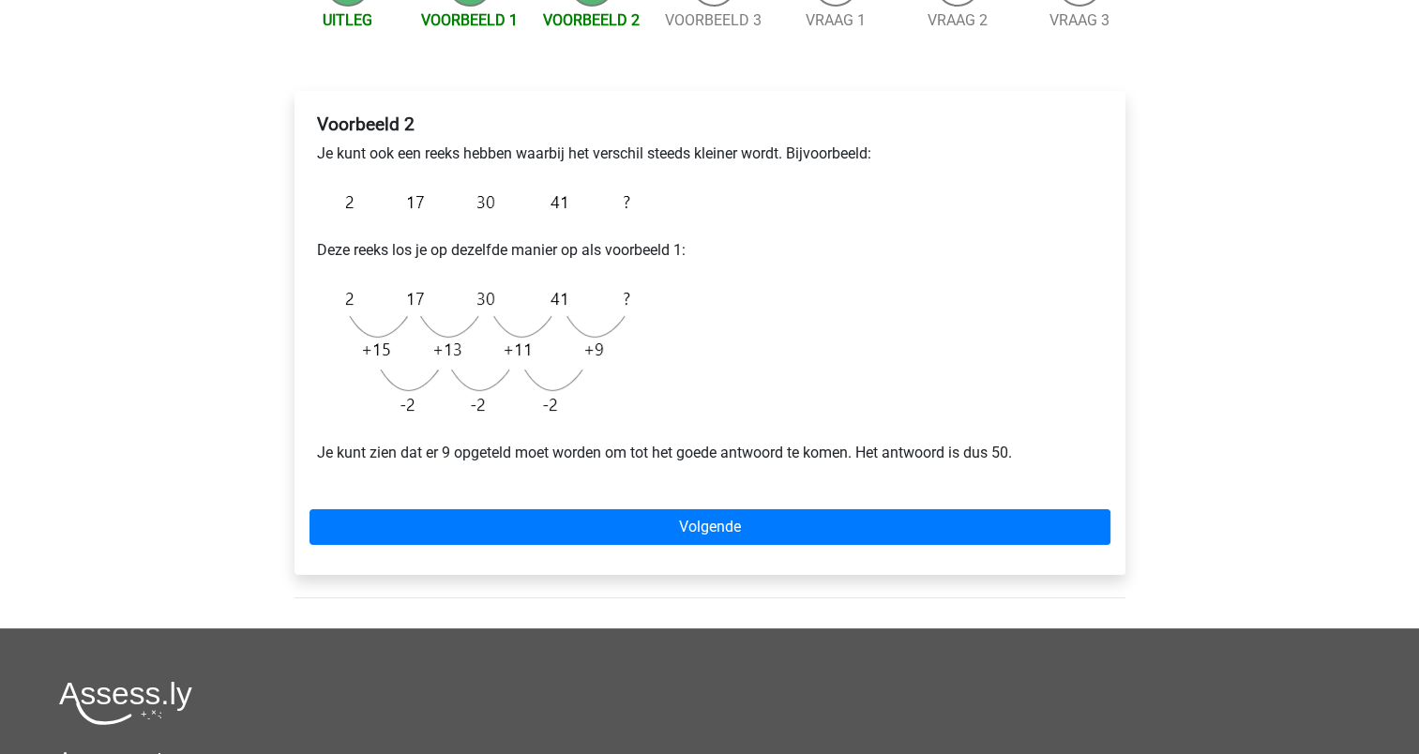
scroll to position [248, 0]
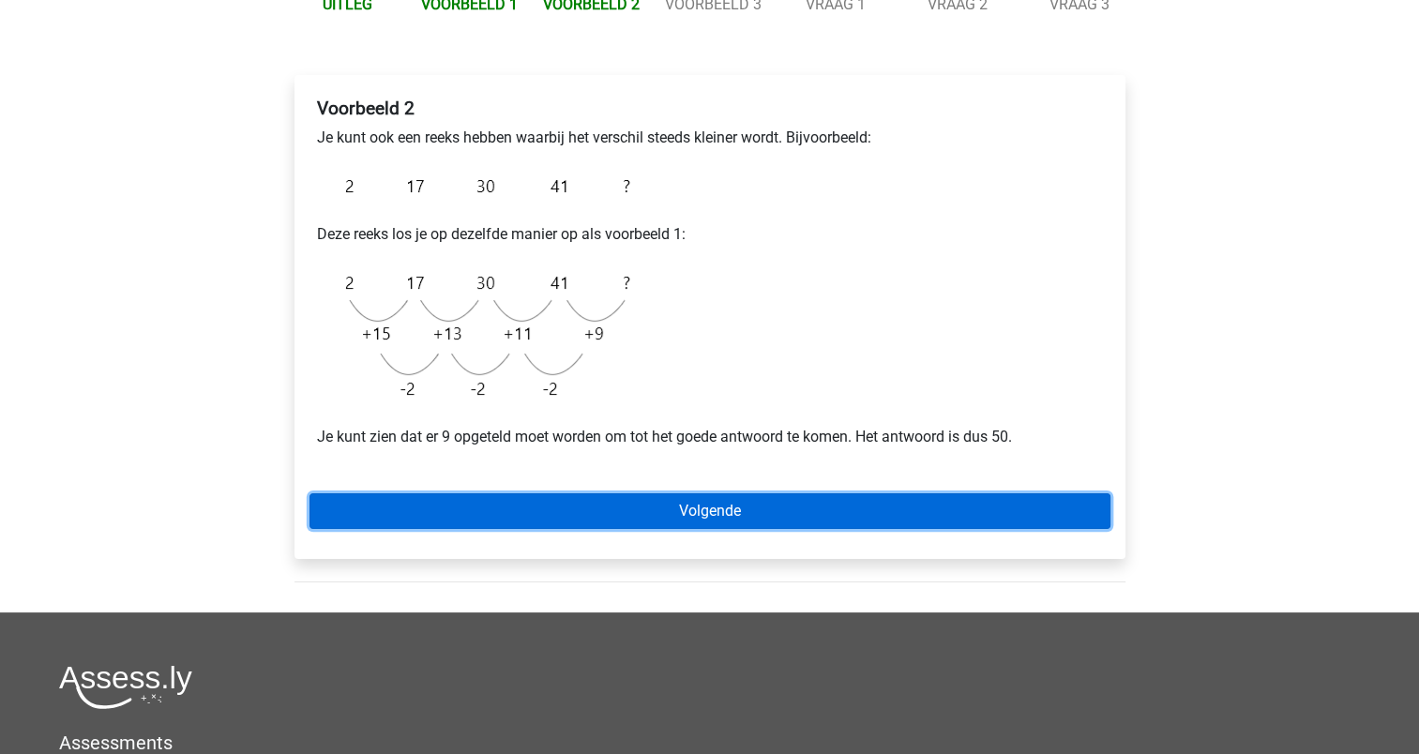
click at [717, 506] on link "Volgende" at bounding box center [709, 511] width 801 height 36
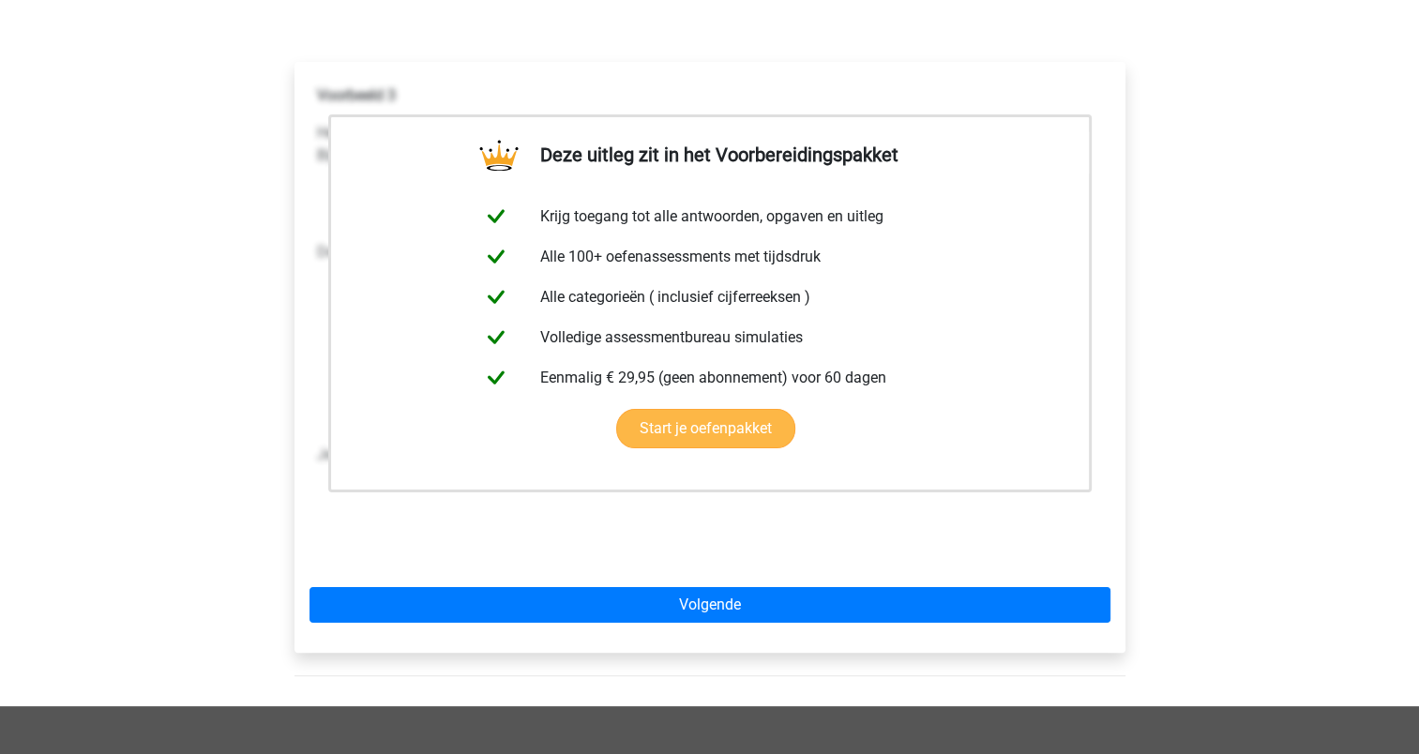
scroll to position [262, 0]
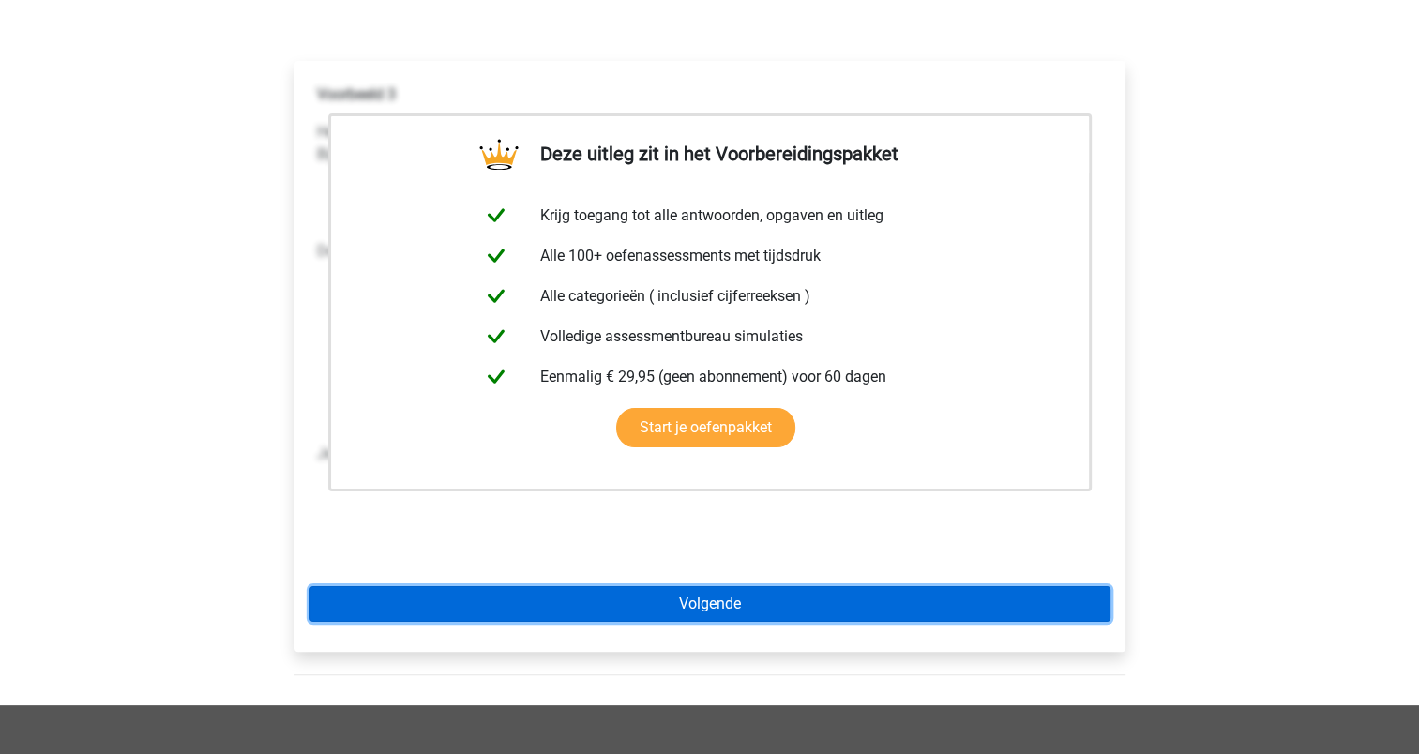
click at [689, 605] on link "Volgende" at bounding box center [709, 604] width 801 height 36
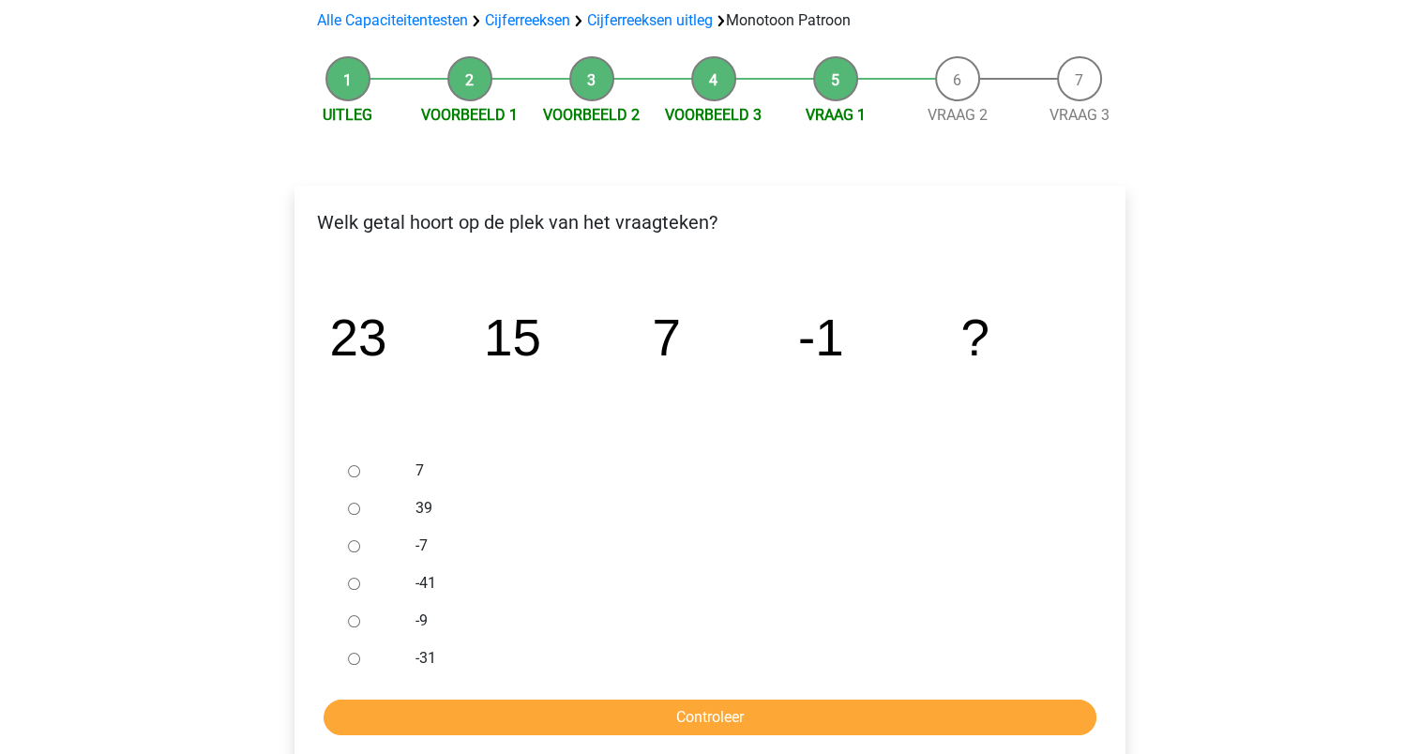
scroll to position [150, 0]
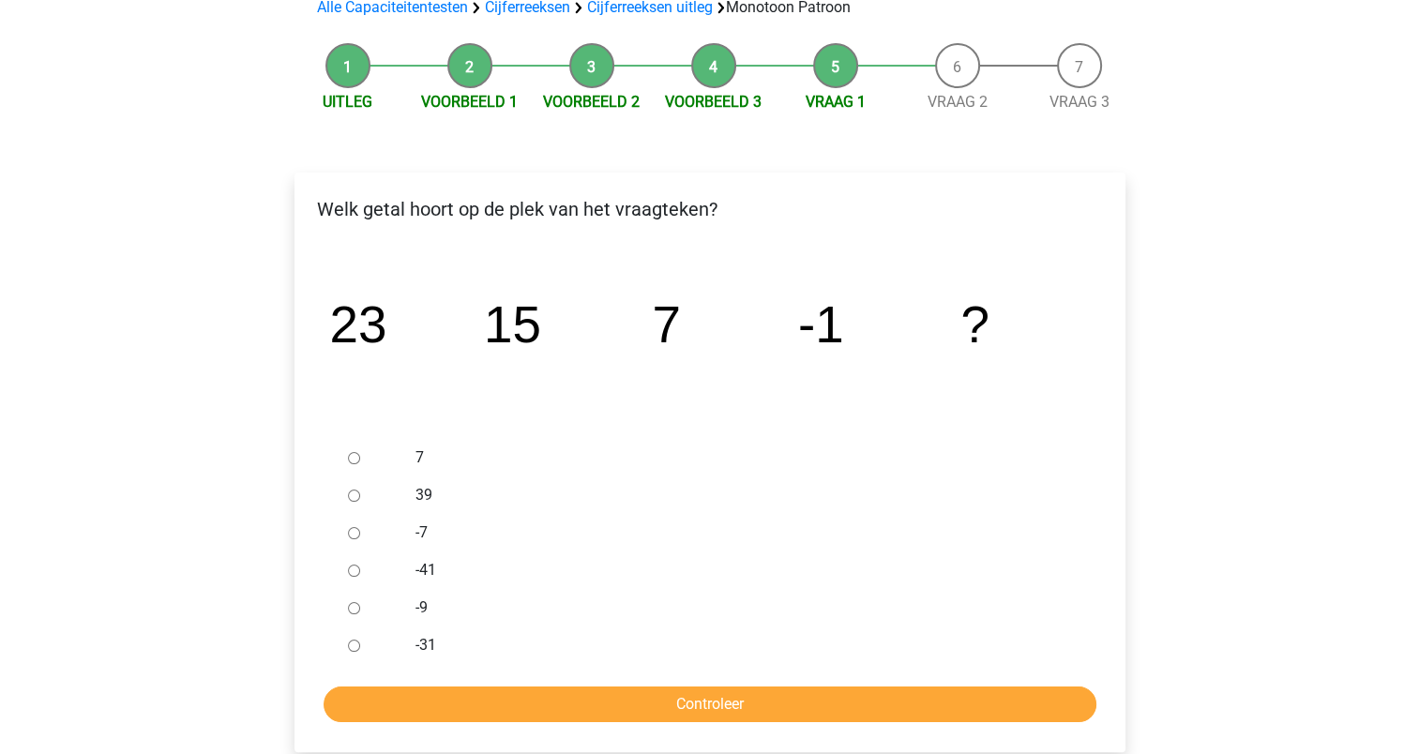
click at [352, 608] on input "-9" at bounding box center [354, 608] width 12 height 12
radio input "true"
click at [679, 695] on input "Controleer" at bounding box center [710, 704] width 773 height 36
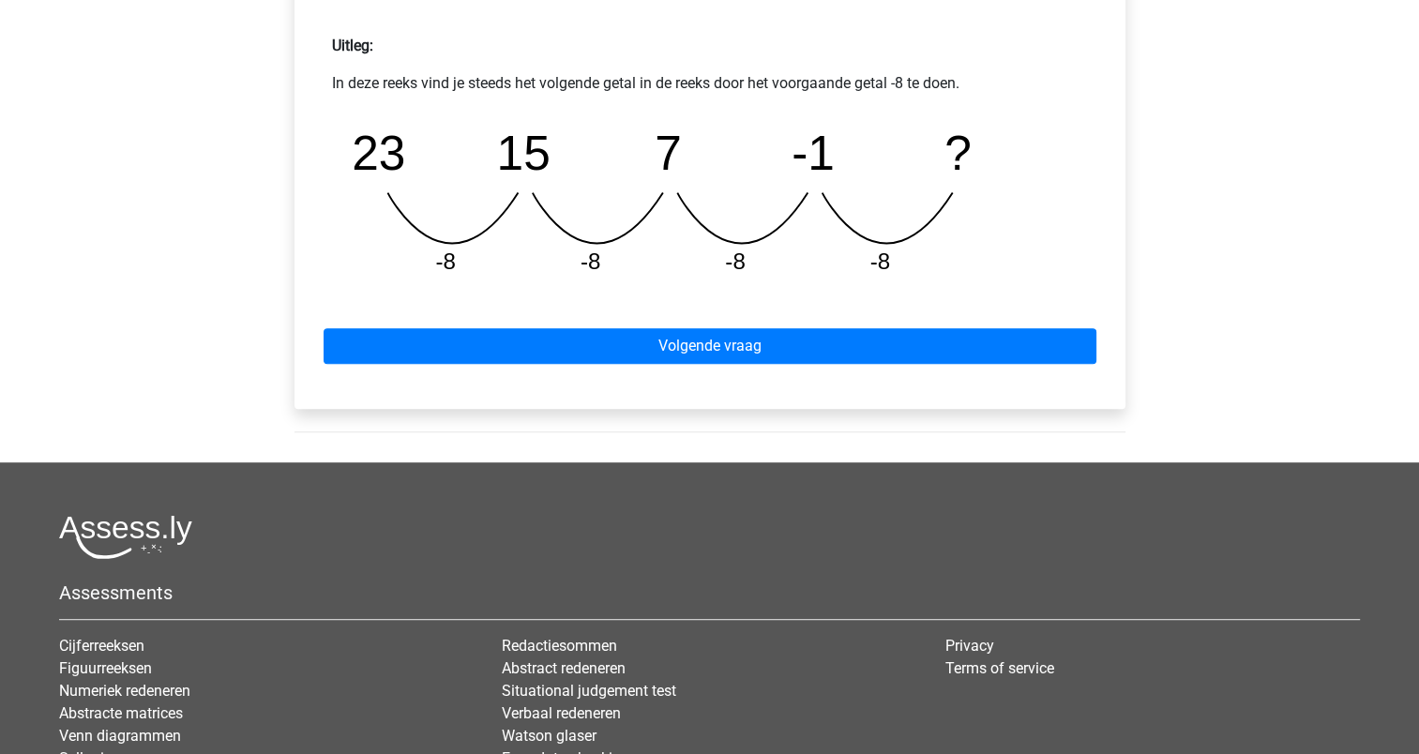
scroll to position [836, 0]
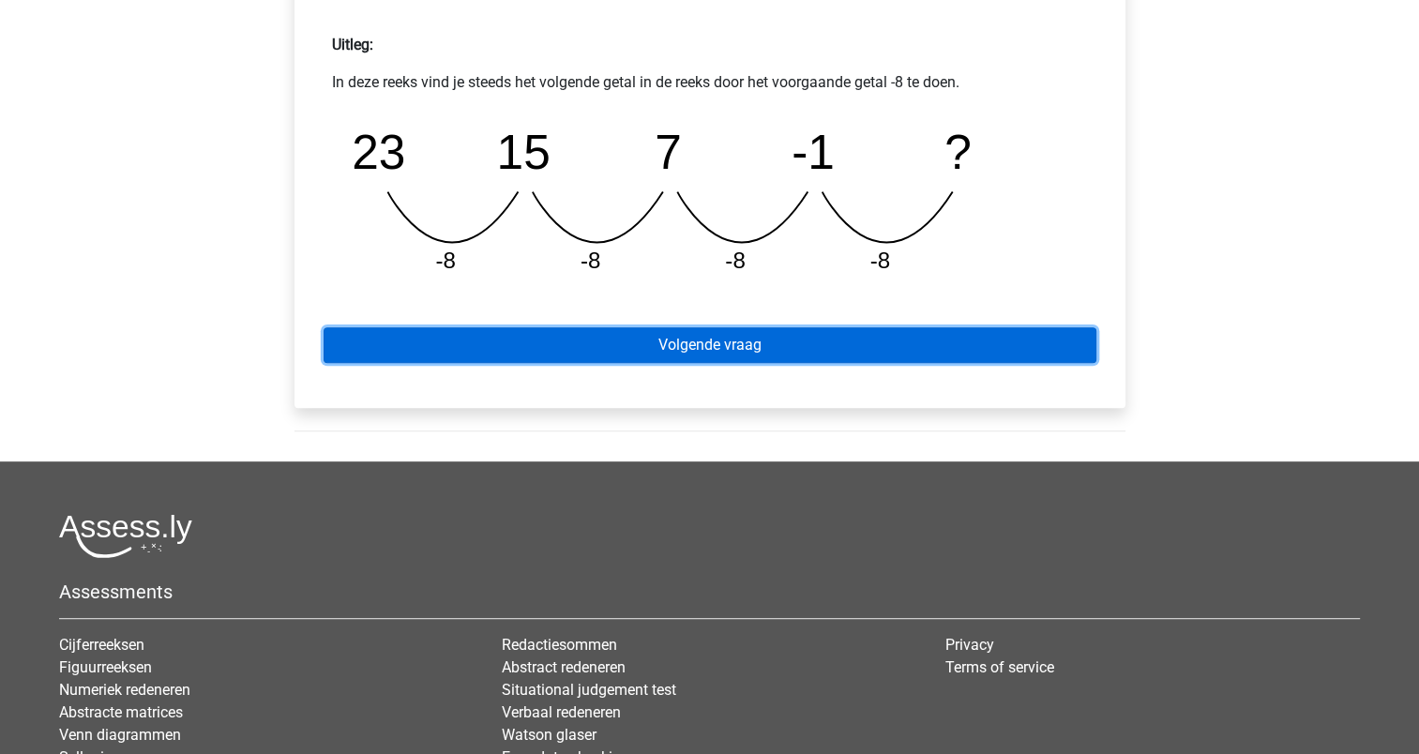
click at [698, 338] on link "Volgende vraag" at bounding box center [710, 345] width 773 height 36
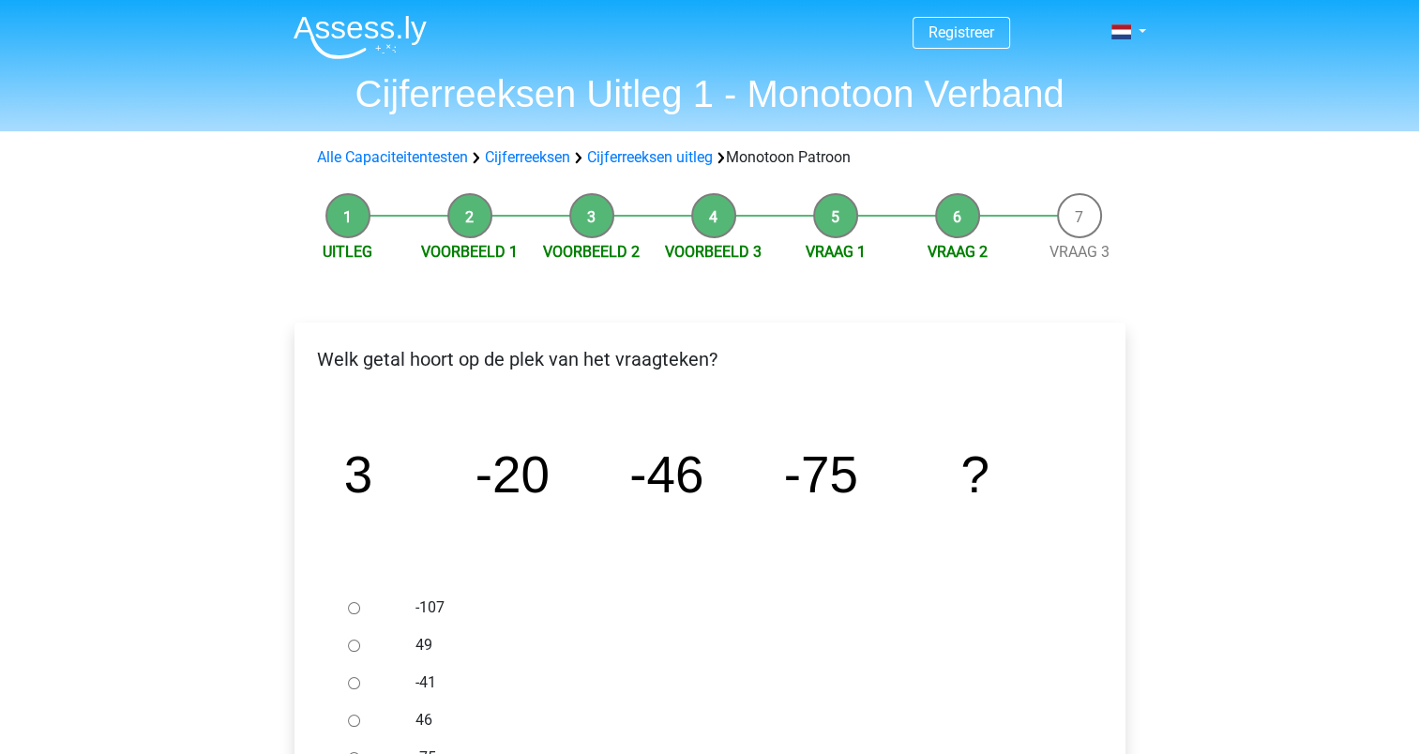
click at [359, 606] on input "-107" at bounding box center [354, 608] width 12 height 12
radio input "true"
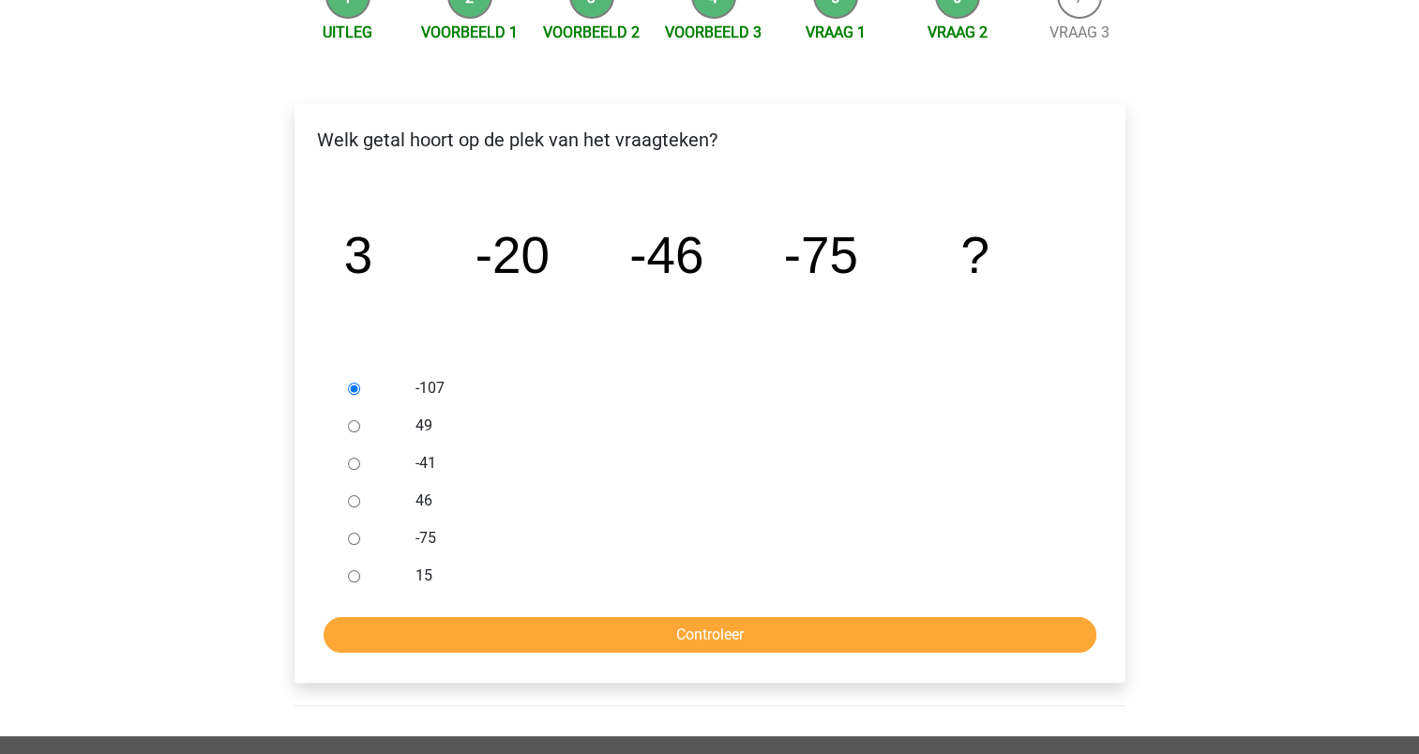
scroll to position [221, 0]
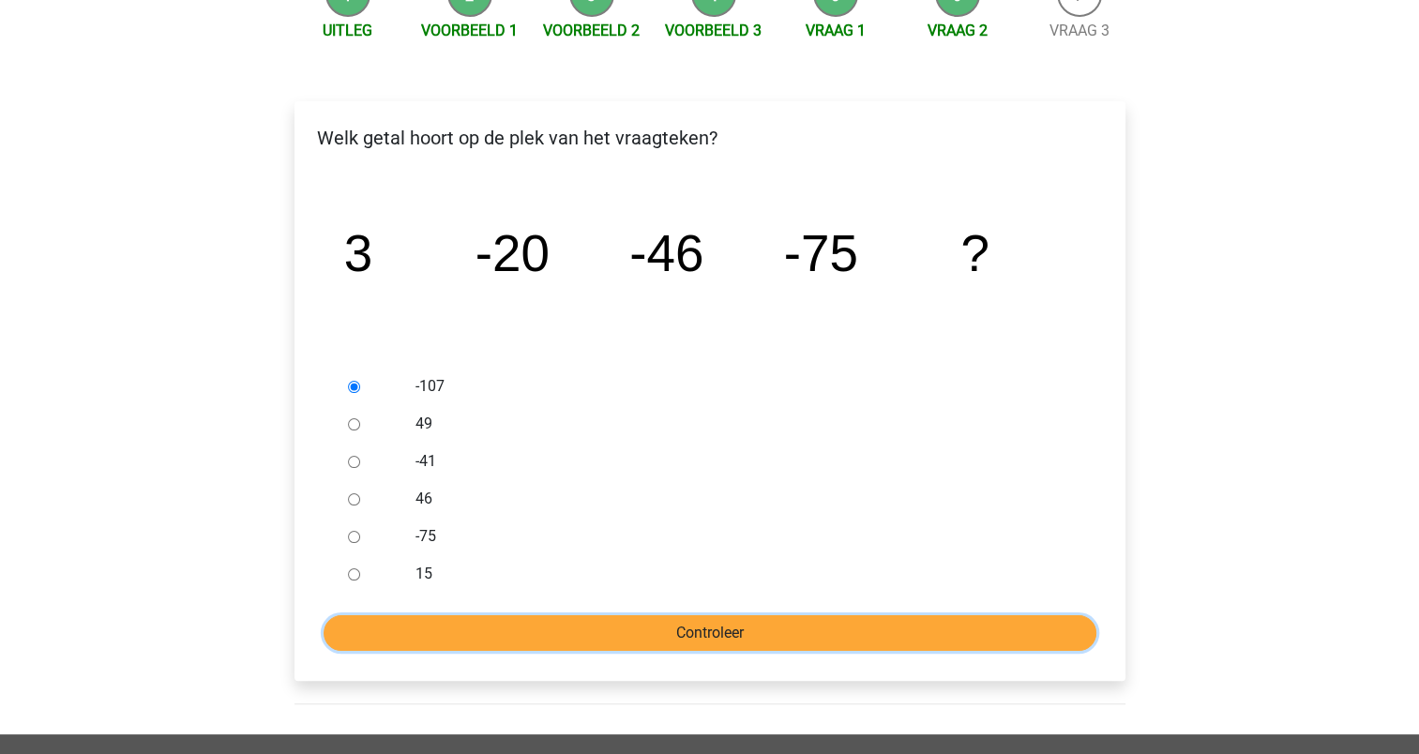
click at [723, 623] on input "Controleer" at bounding box center [710, 633] width 773 height 36
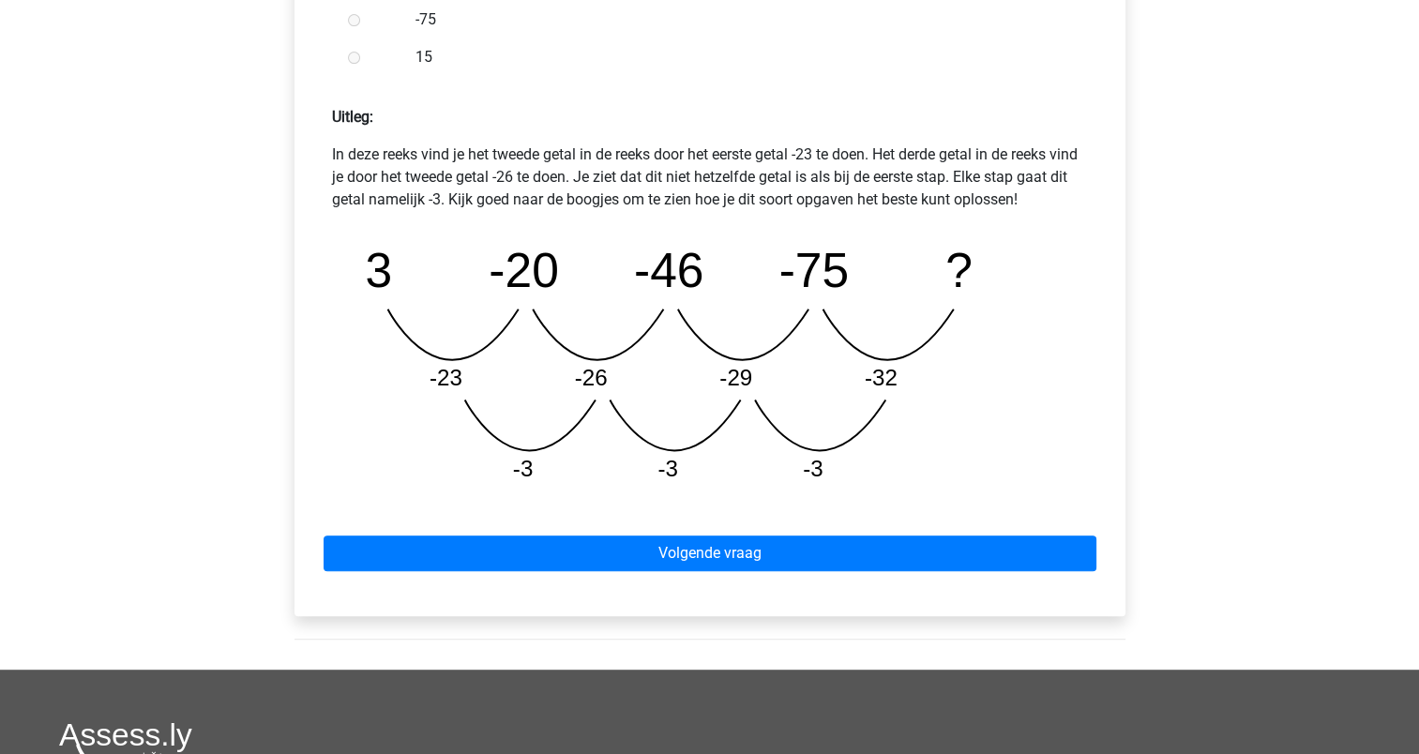
scroll to position [775, 0]
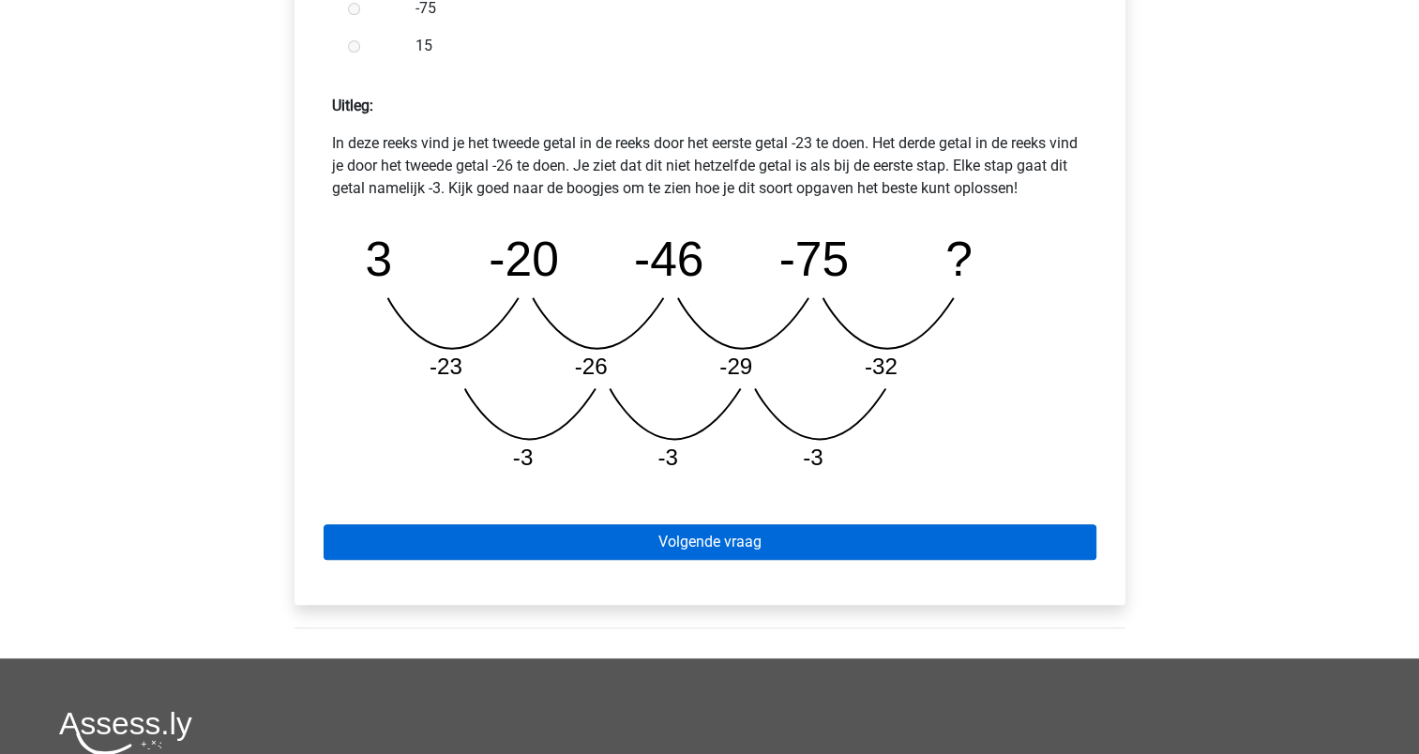
drag, startPoint x: 0, startPoint y: 0, endPoint x: 707, endPoint y: 548, distance: 894.4
click at [707, 548] on div "Welk getal hoort op de plek van het vraagteken? image/svg+xml 3 -20 -46 -75 ? (…" at bounding box center [709, 84] width 861 height 1148
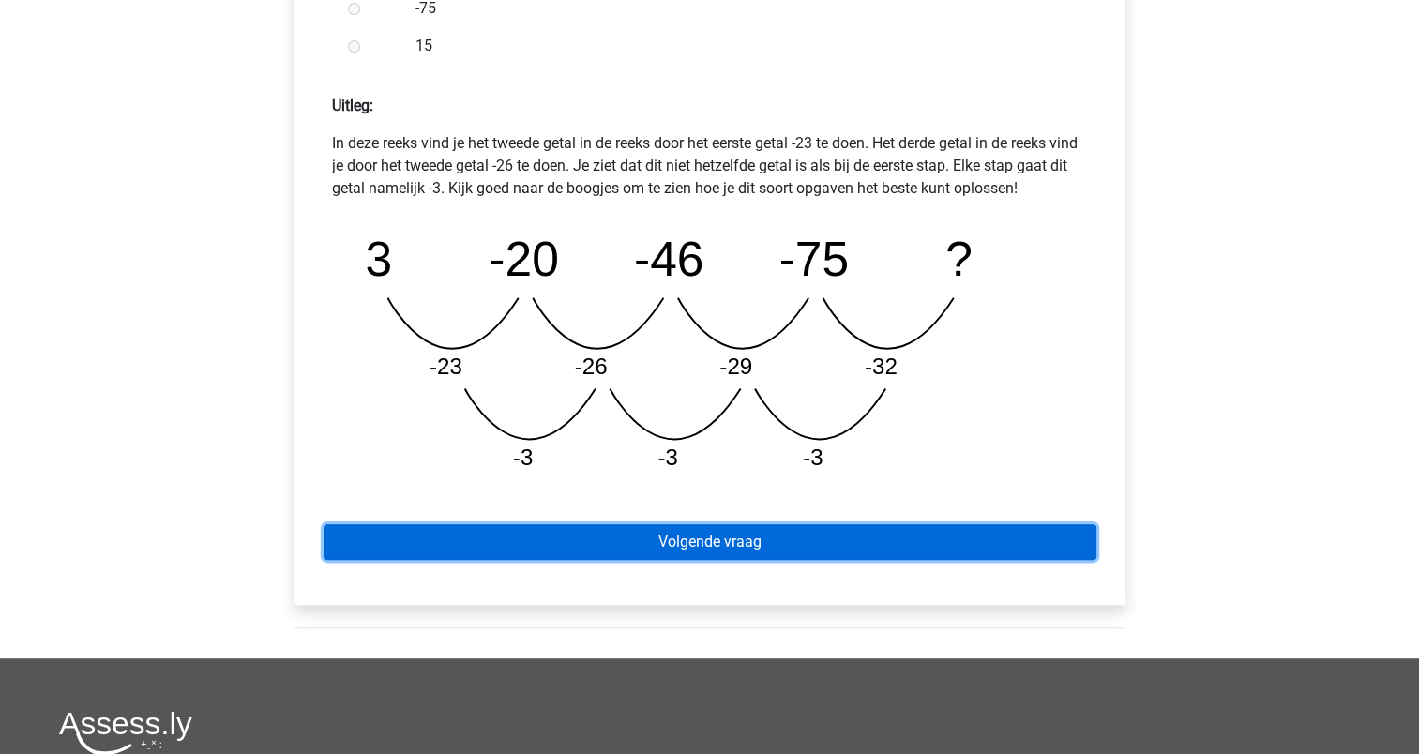
click at [707, 548] on link "Volgende vraag" at bounding box center [710, 542] width 773 height 36
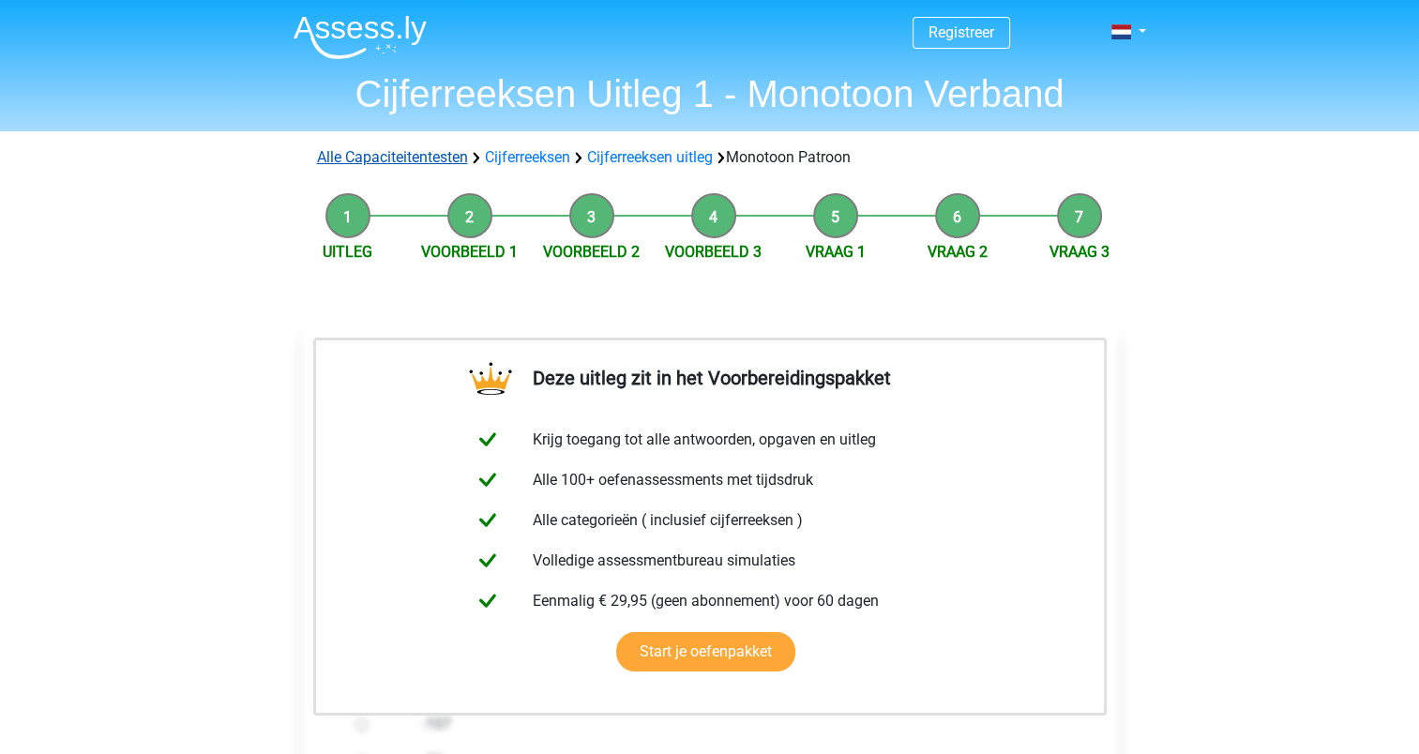
click at [412, 161] on link "Alle Capaciteitentesten" at bounding box center [392, 157] width 151 height 18
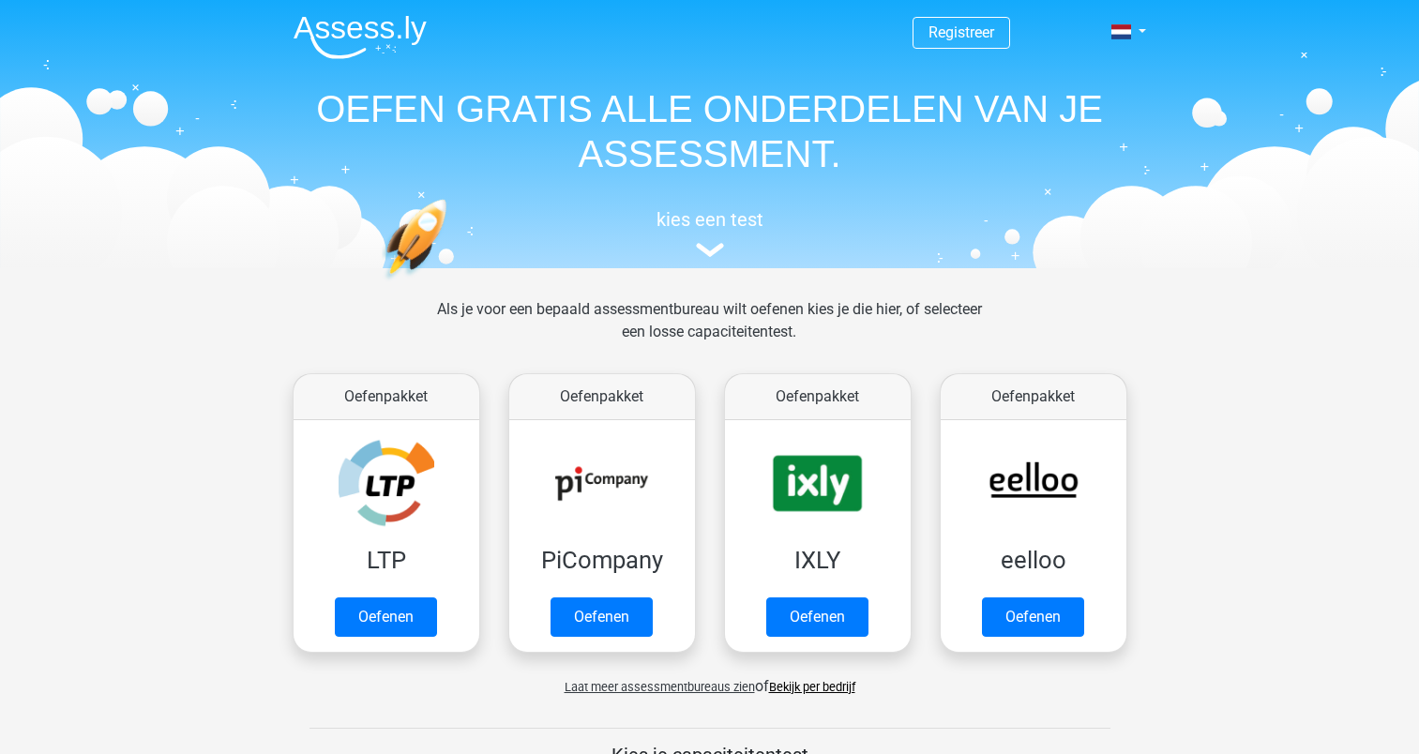
scroll to position [795, 0]
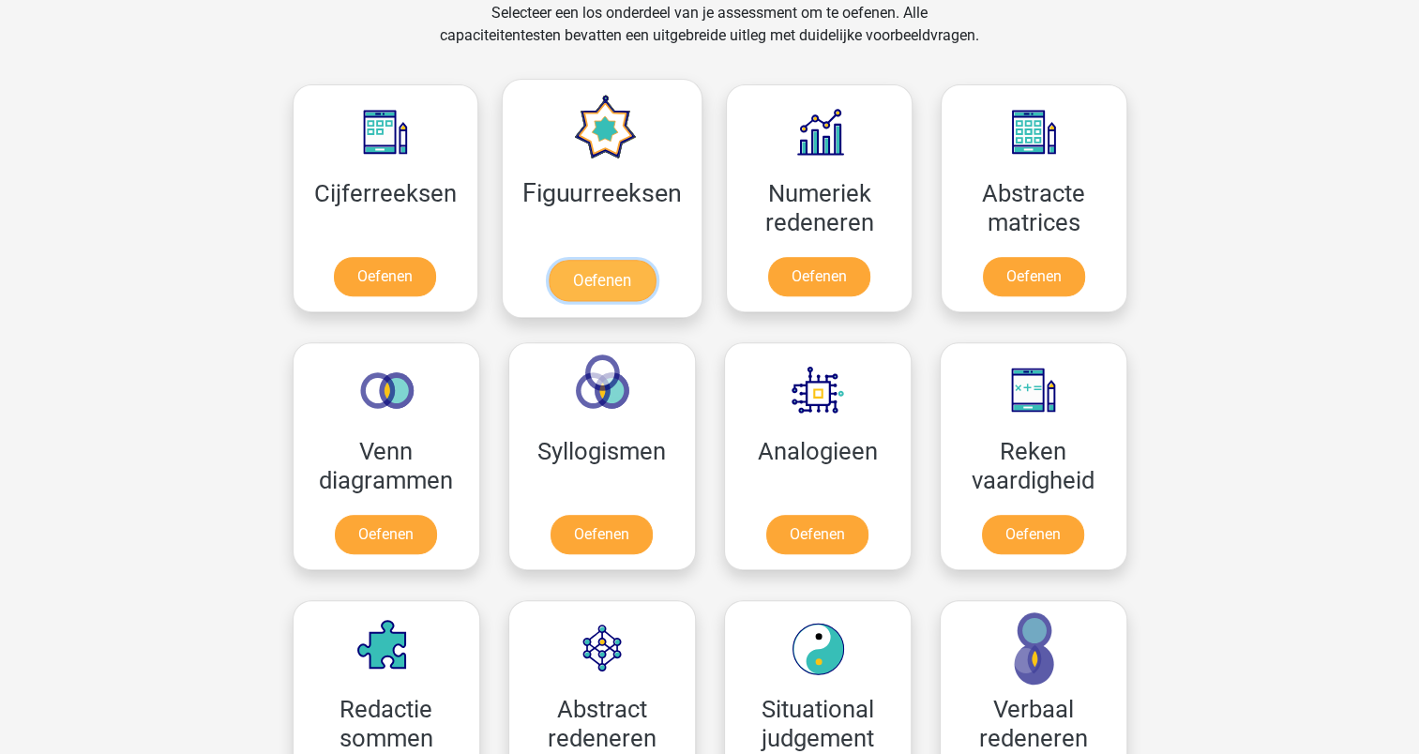
click at [605, 260] on link "Oefenen" at bounding box center [602, 280] width 107 height 41
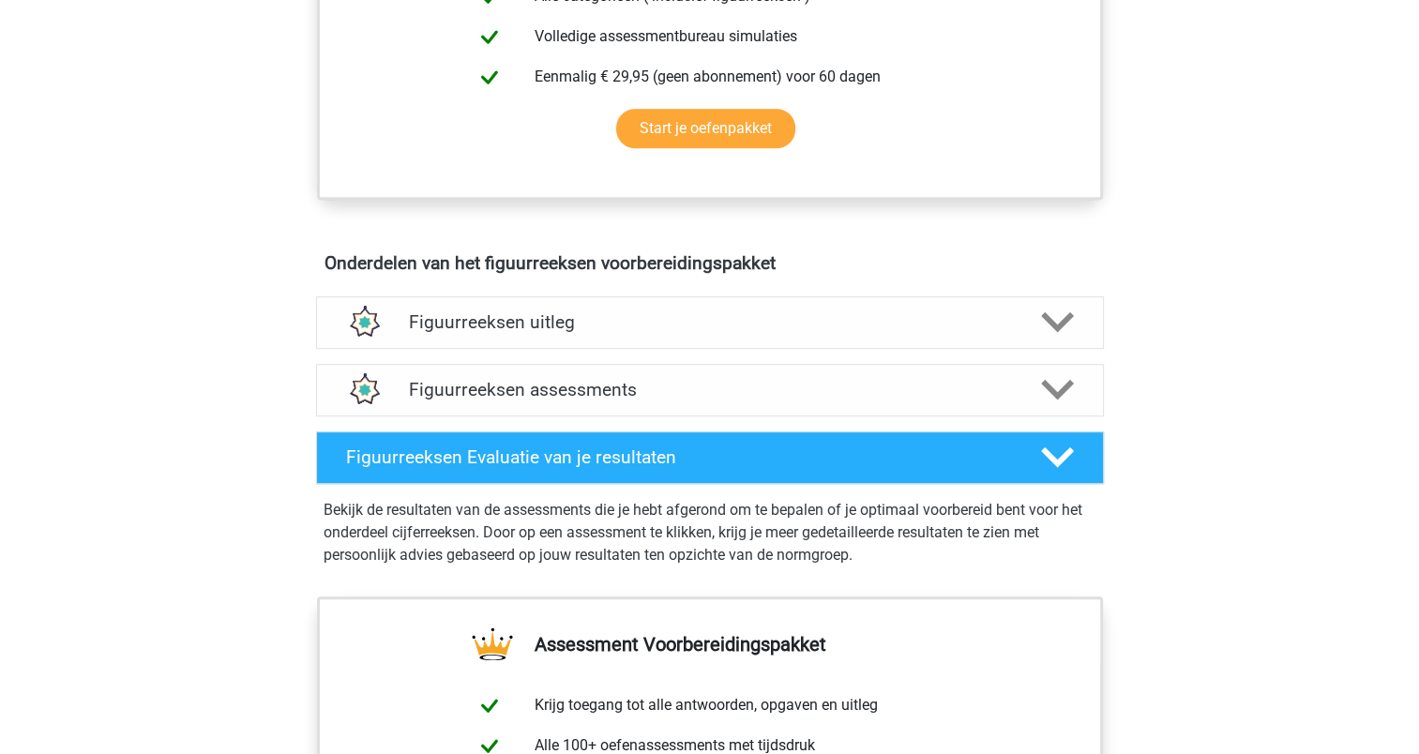
scroll to position [900, 0]
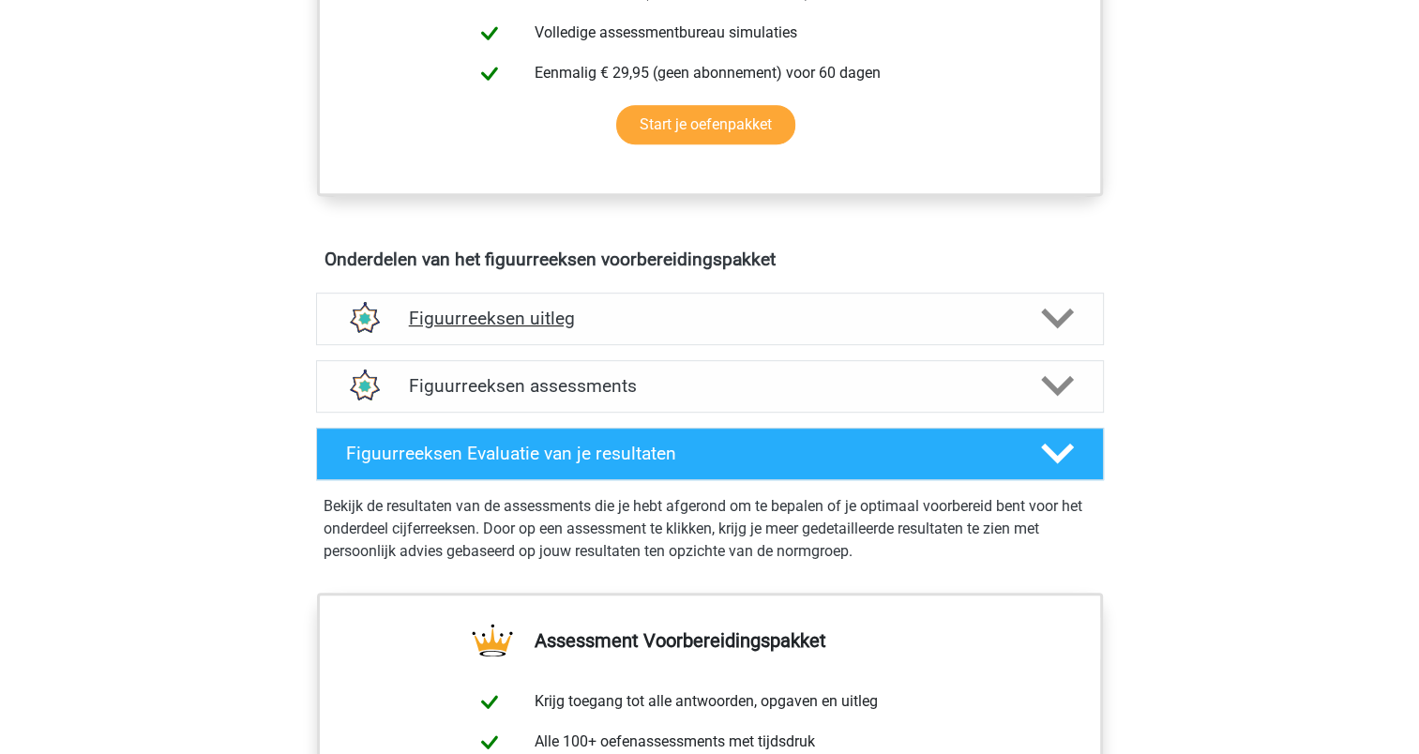
click at [1050, 312] on icon at bounding box center [1057, 318] width 33 height 33
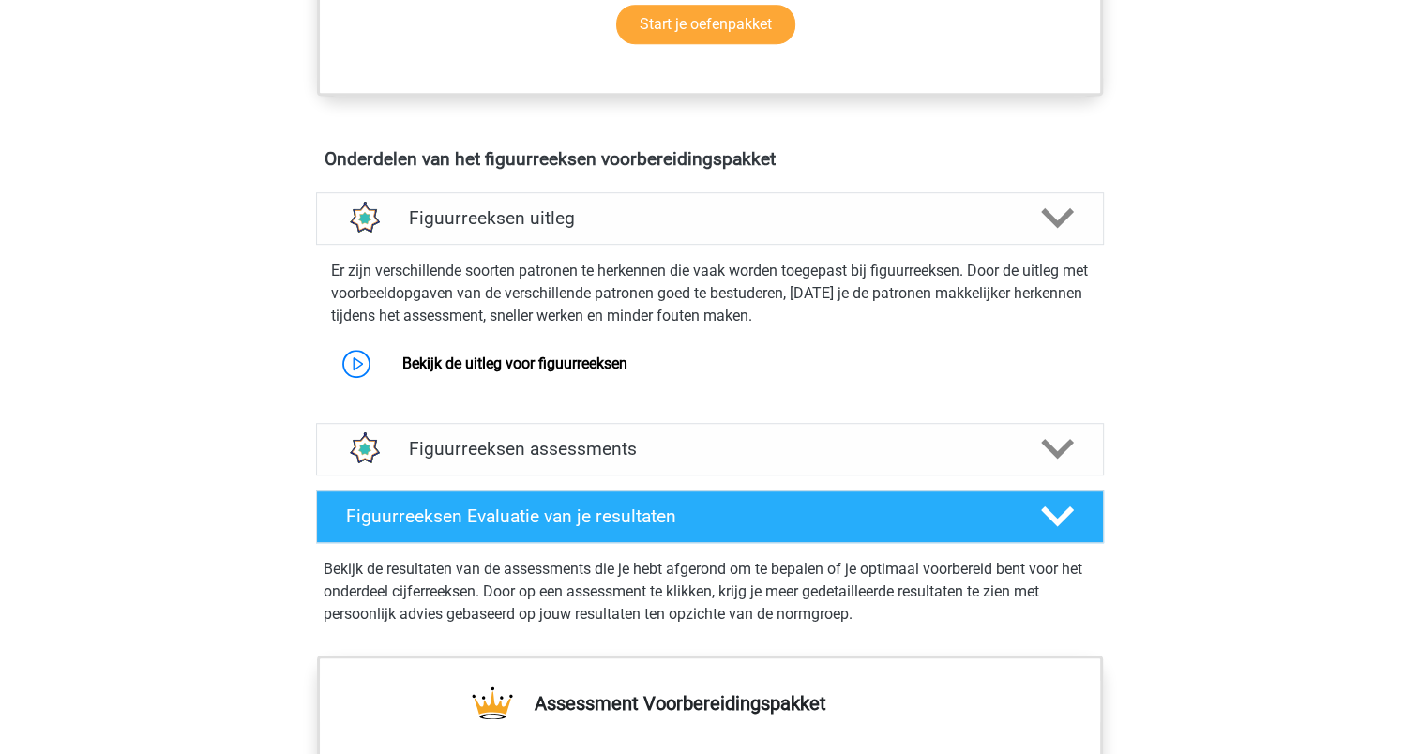
scroll to position [1009, 0]
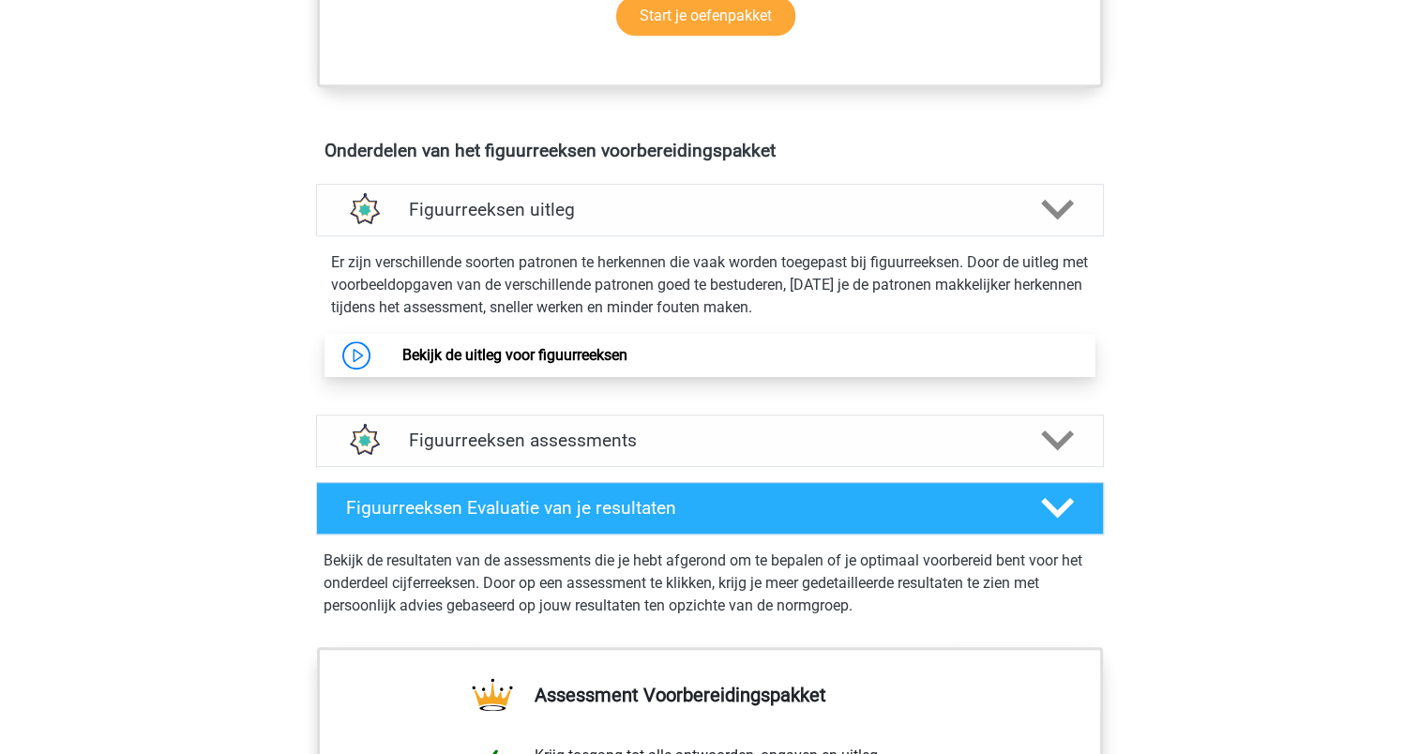
click at [402, 353] on link "Bekijk de uitleg voor figuurreeksen" at bounding box center [514, 355] width 225 height 18
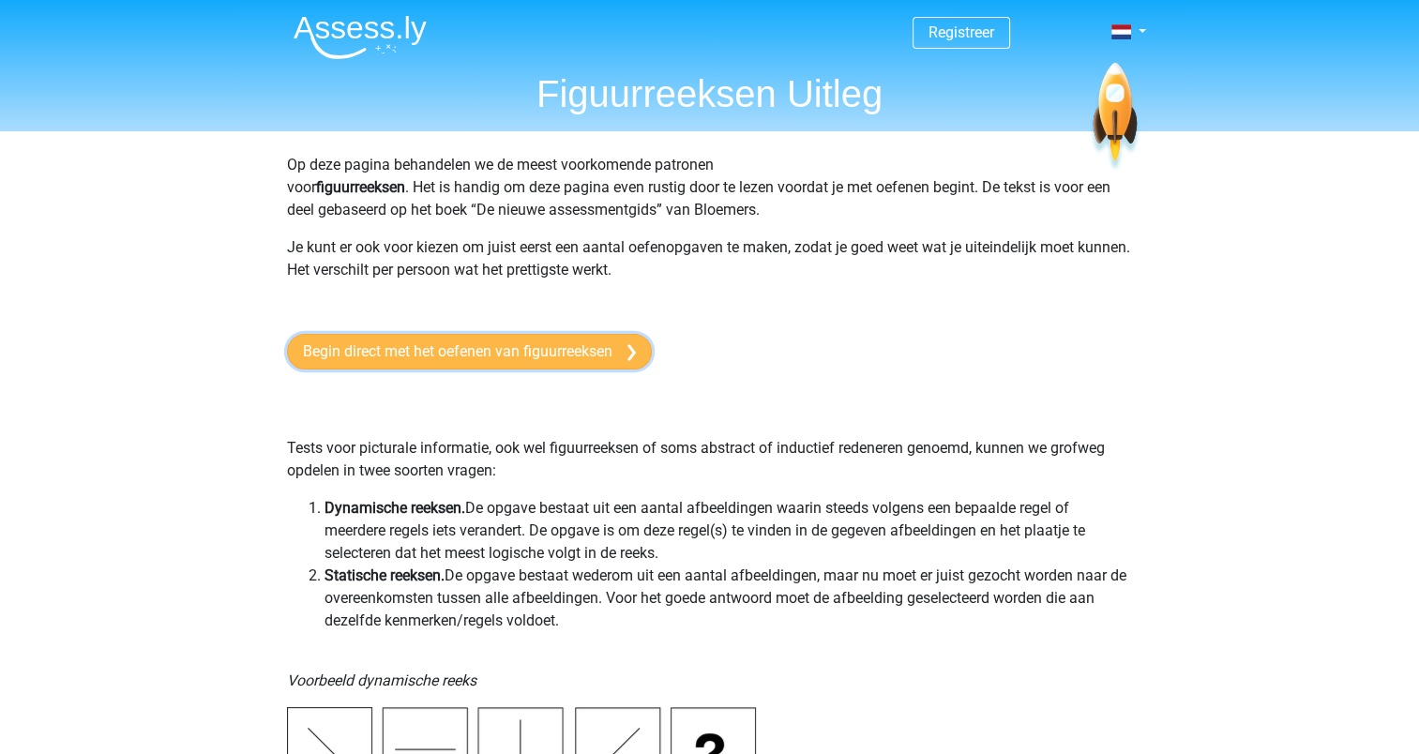
click at [445, 348] on link "Begin direct met het oefenen van figuurreeksen" at bounding box center [469, 352] width 365 height 36
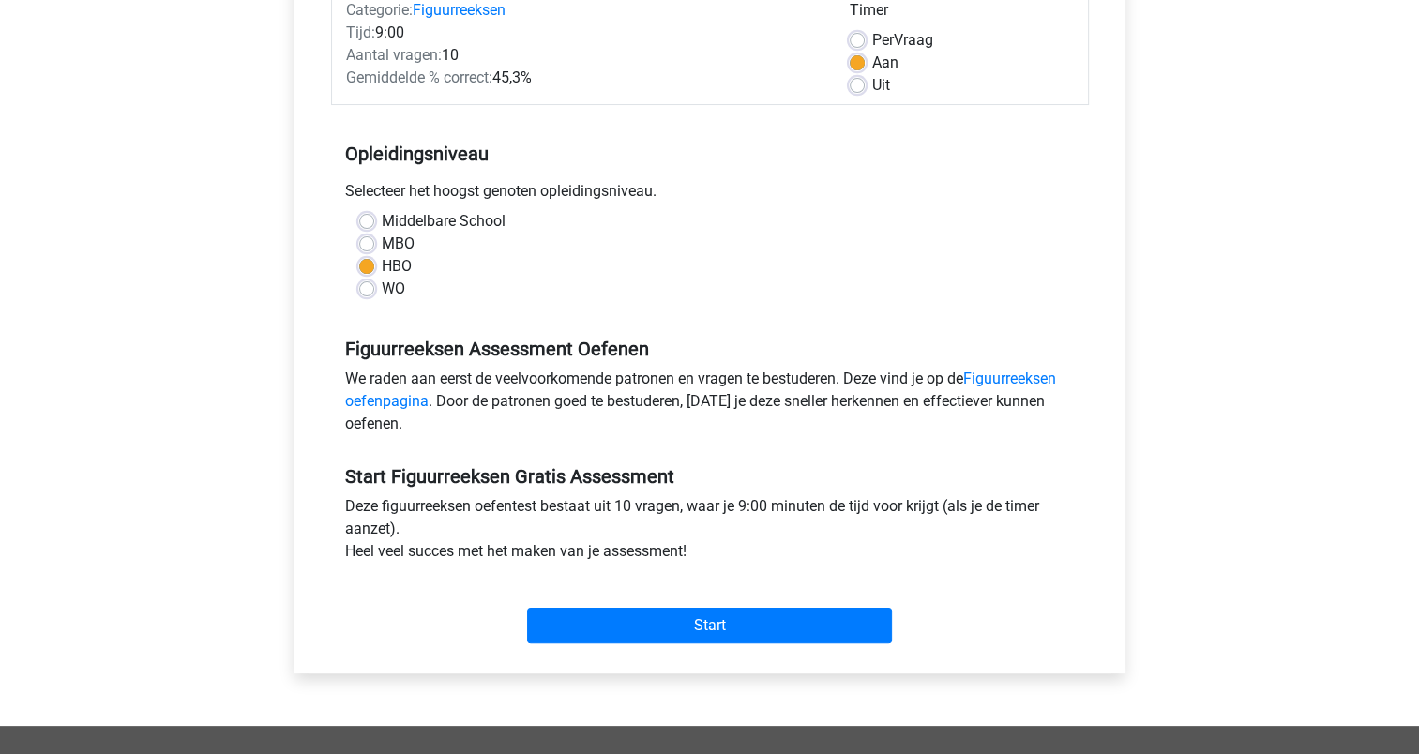
scroll to position [263, 0]
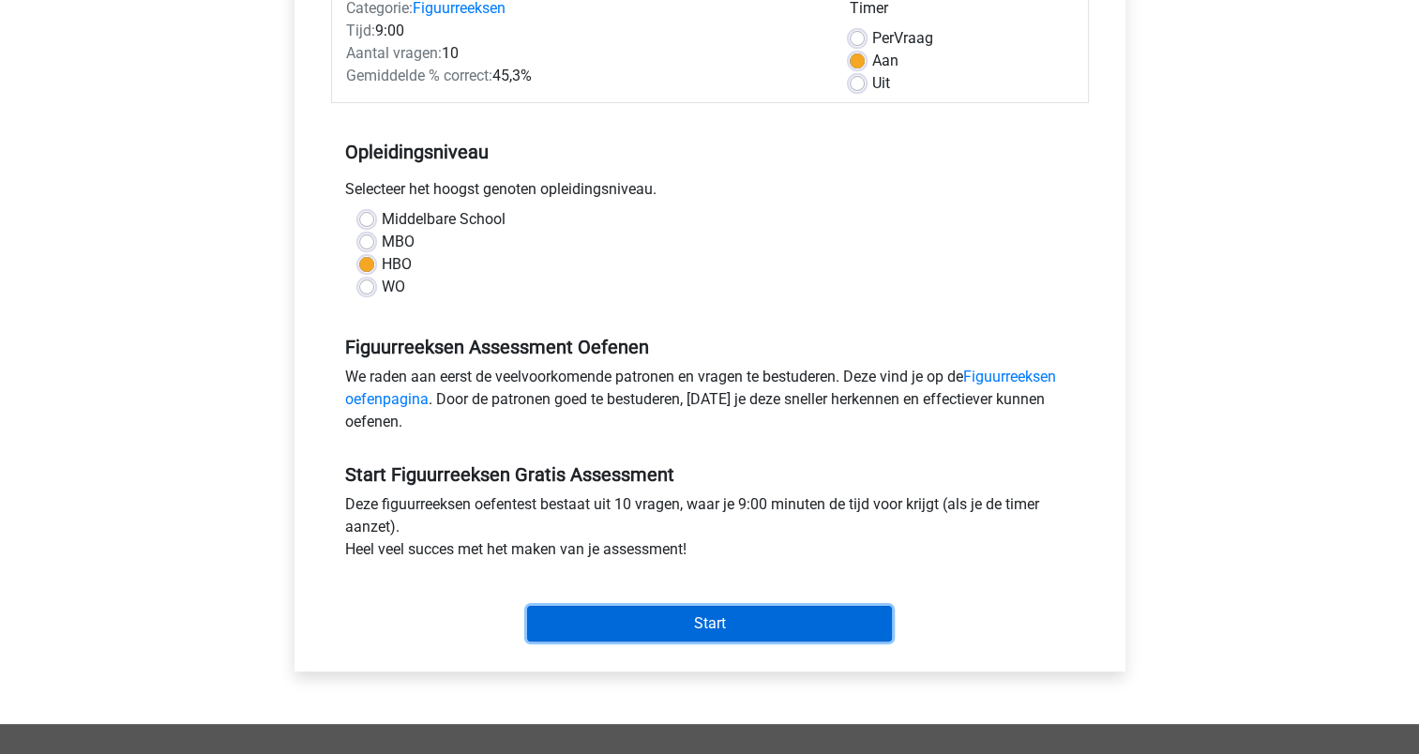
click at [686, 612] on input "Start" at bounding box center [709, 624] width 365 height 36
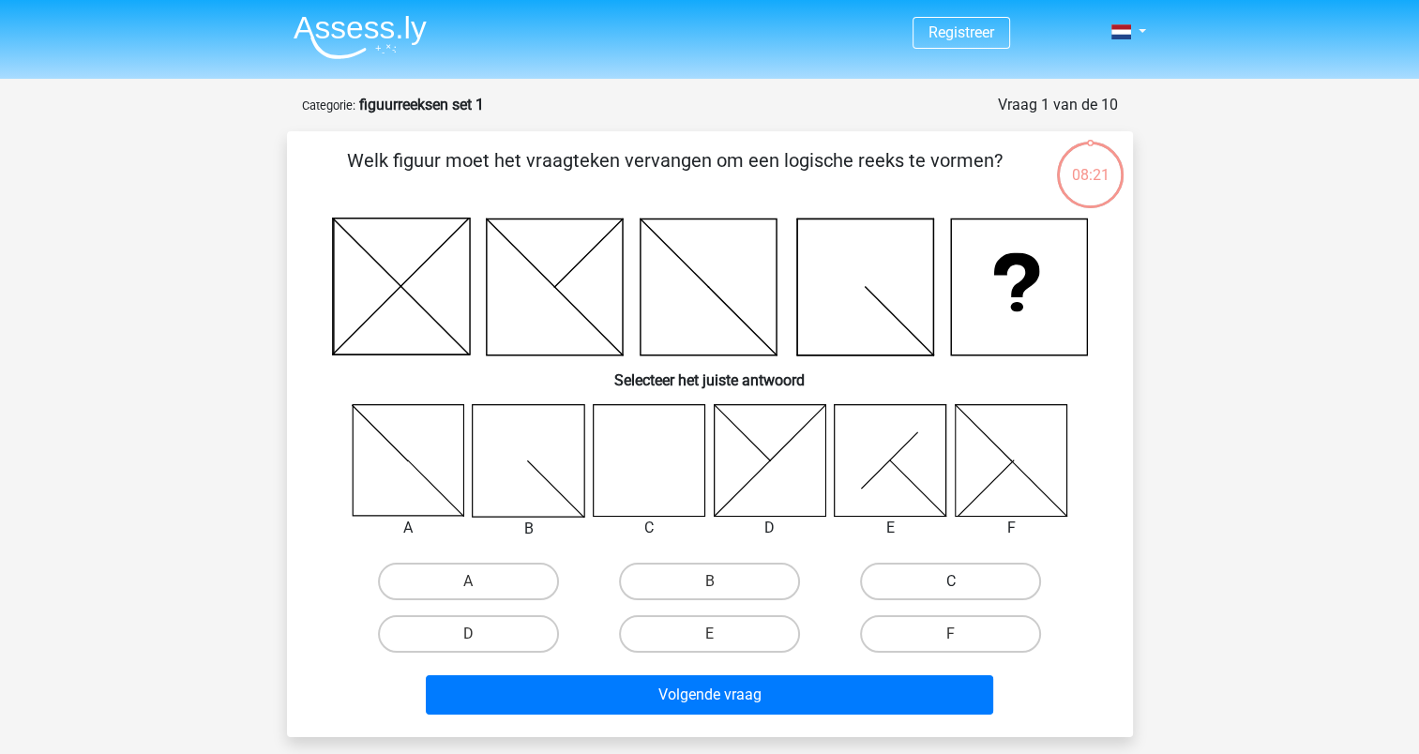
click at [966, 571] on label "C" at bounding box center [950, 582] width 181 height 38
click at [963, 581] on input "C" at bounding box center [957, 587] width 12 height 12
radio input "true"
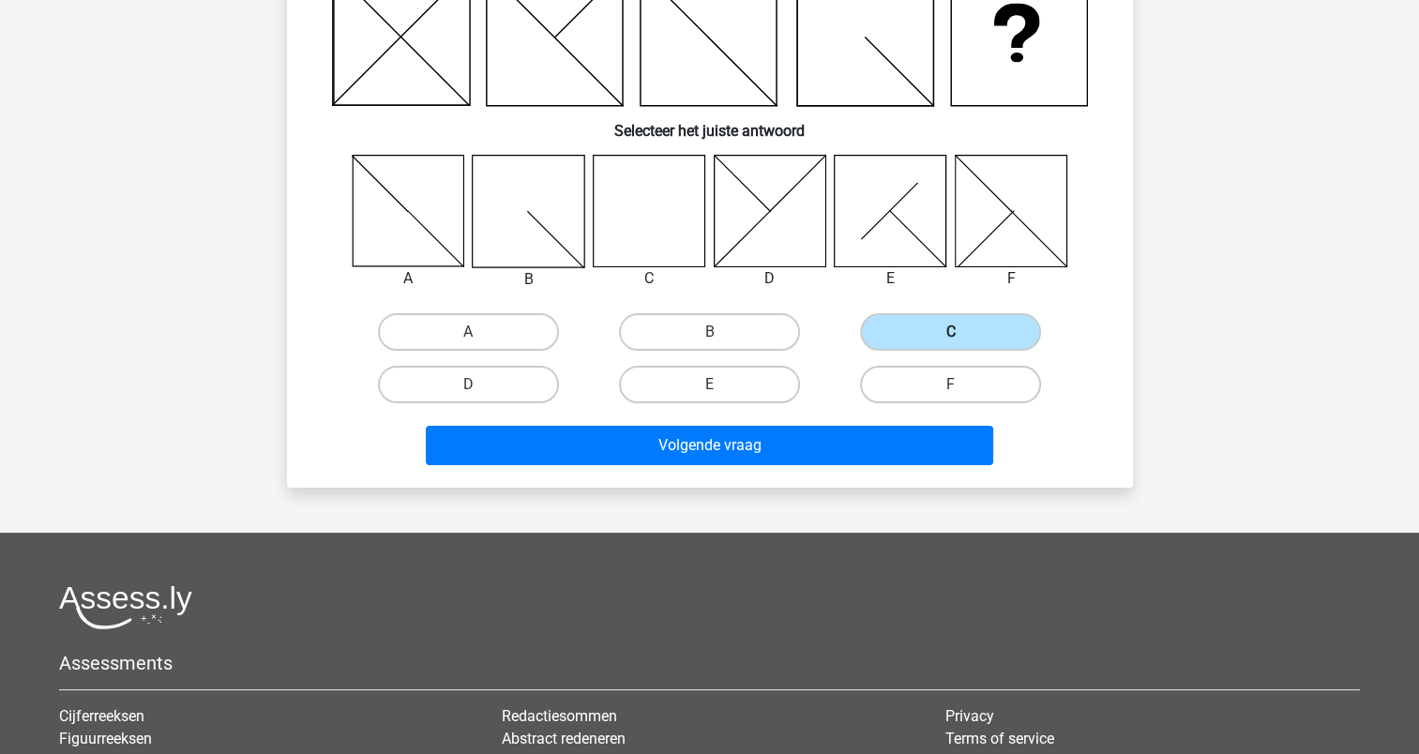
scroll to position [250, 0]
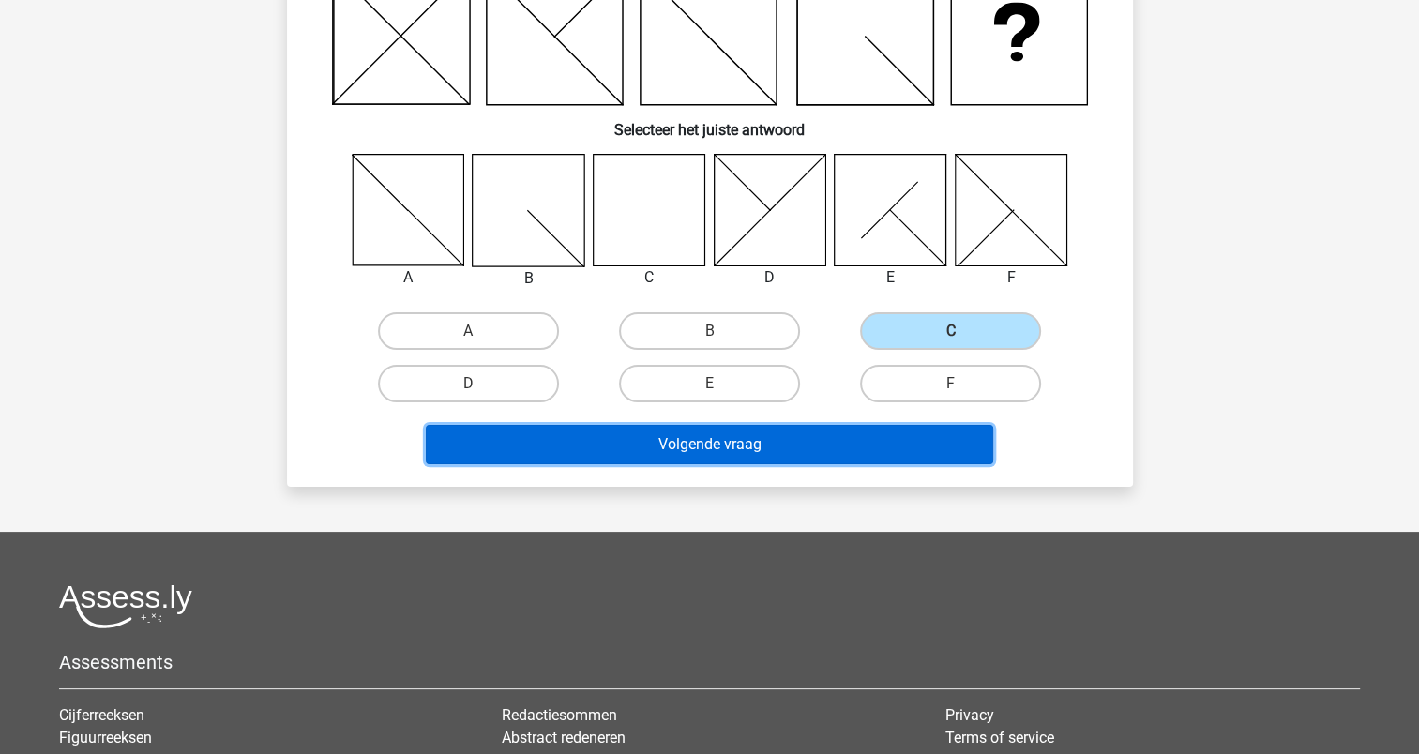
click at [726, 444] on button "Volgende vraag" at bounding box center [709, 444] width 567 height 39
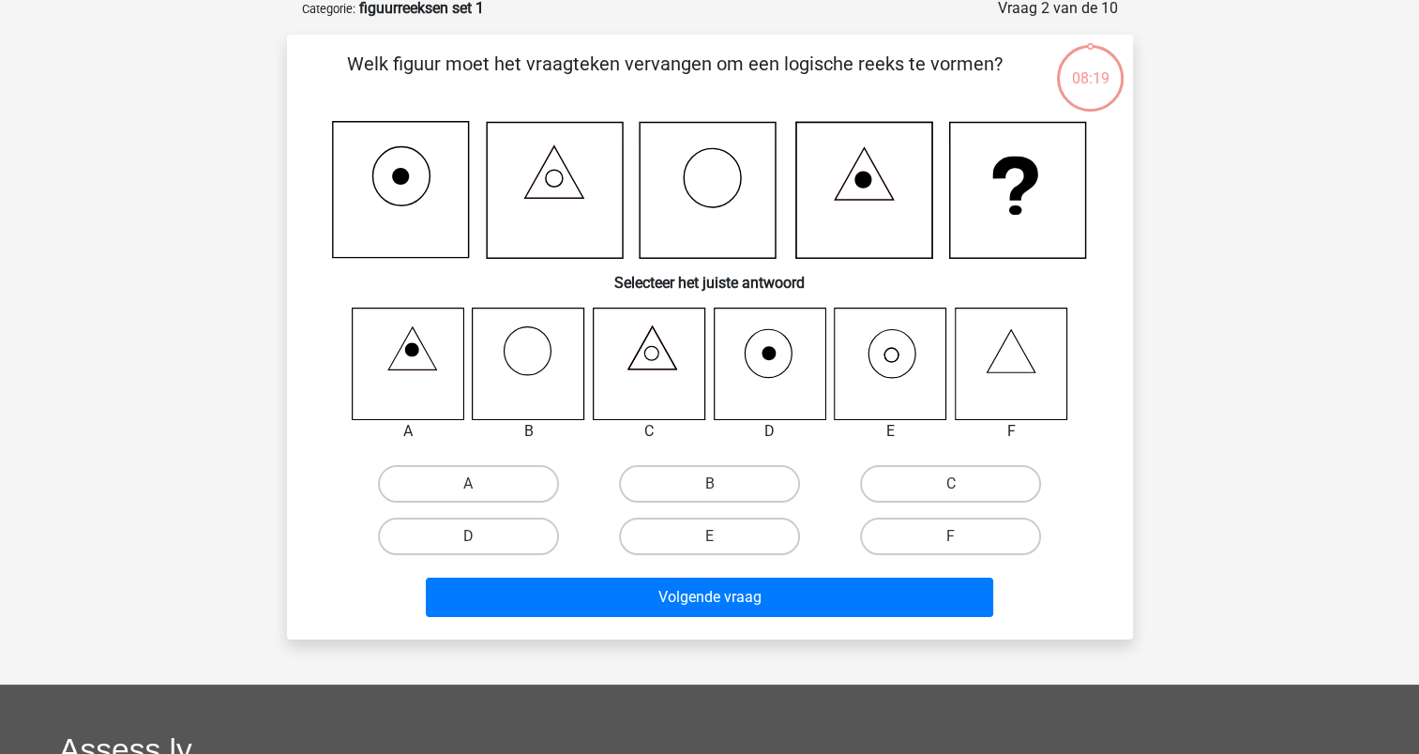
scroll to position [94, 0]
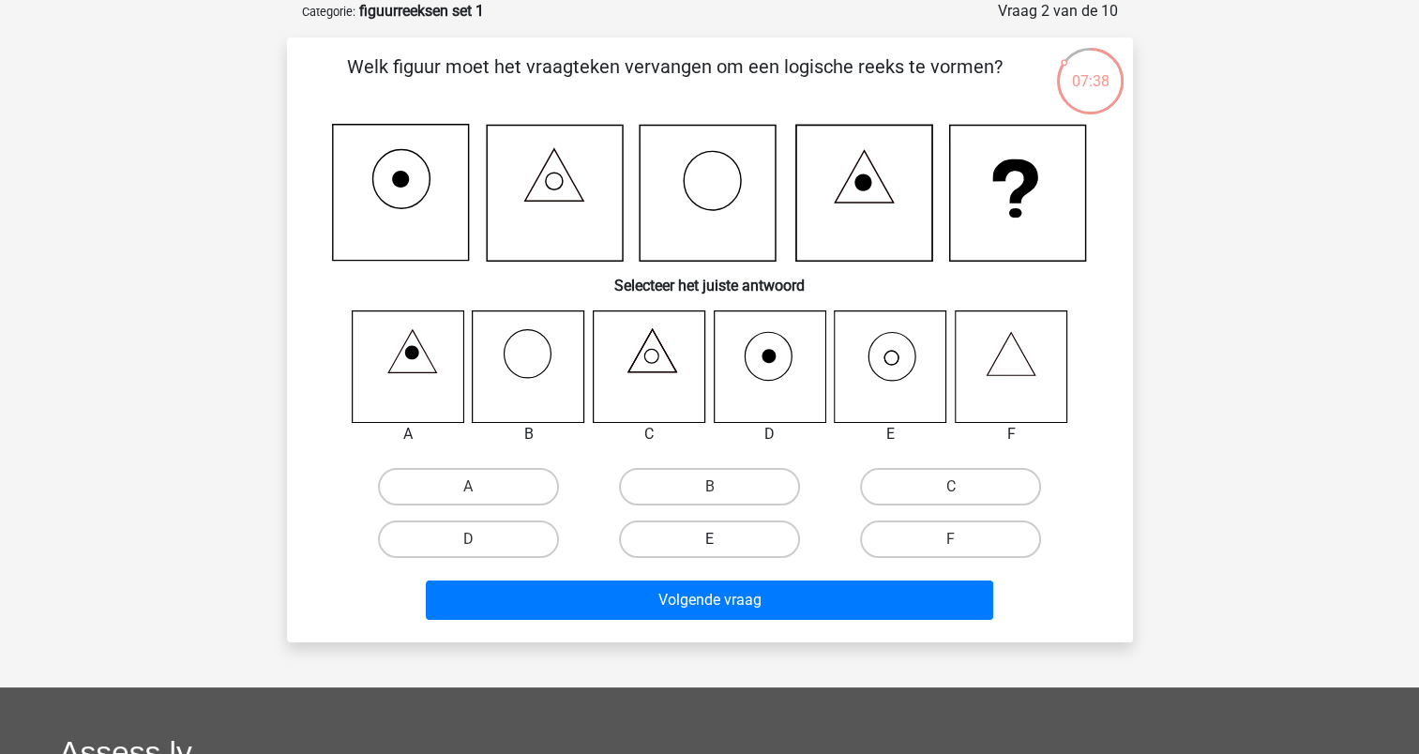
click at [734, 544] on label "E" at bounding box center [709, 539] width 181 height 38
click at [721, 544] on input "E" at bounding box center [715, 545] width 12 height 12
radio input "true"
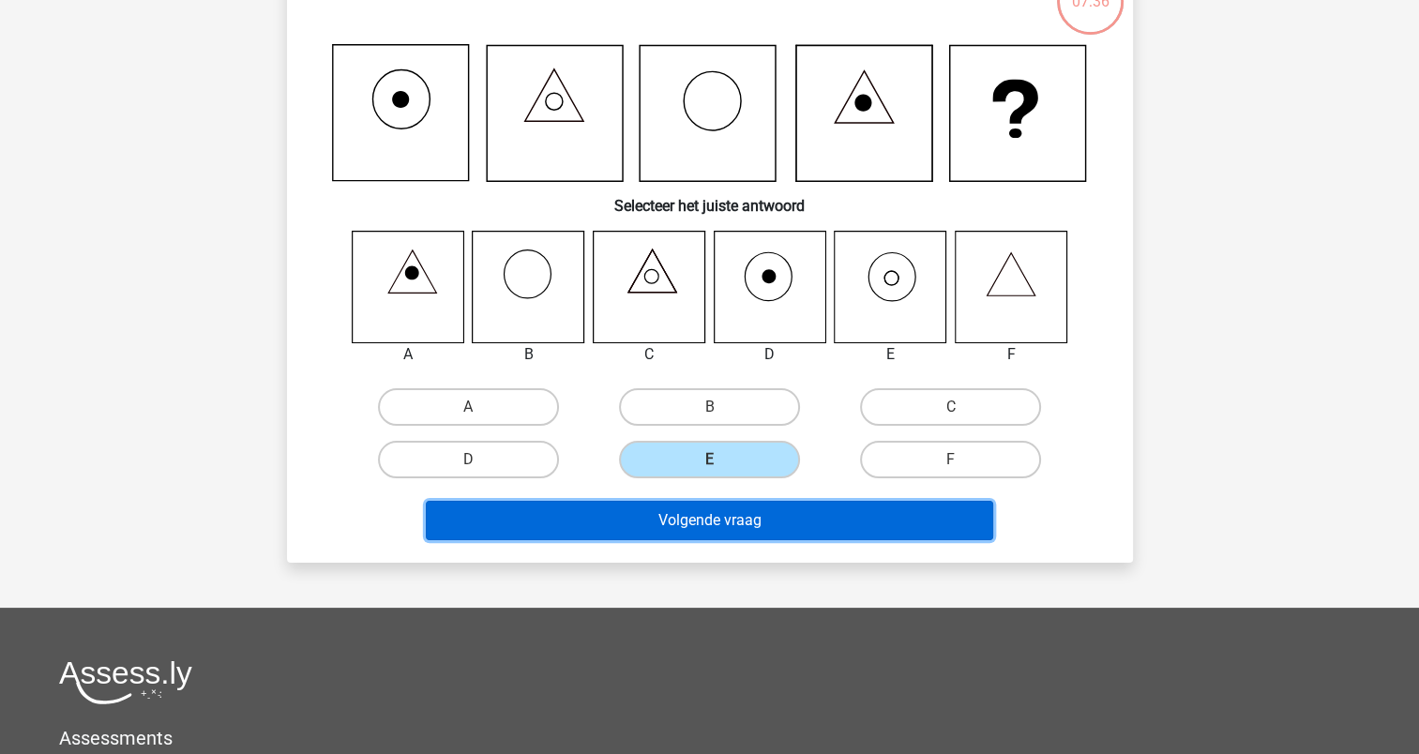
click at [704, 514] on button "Volgende vraag" at bounding box center [709, 520] width 567 height 39
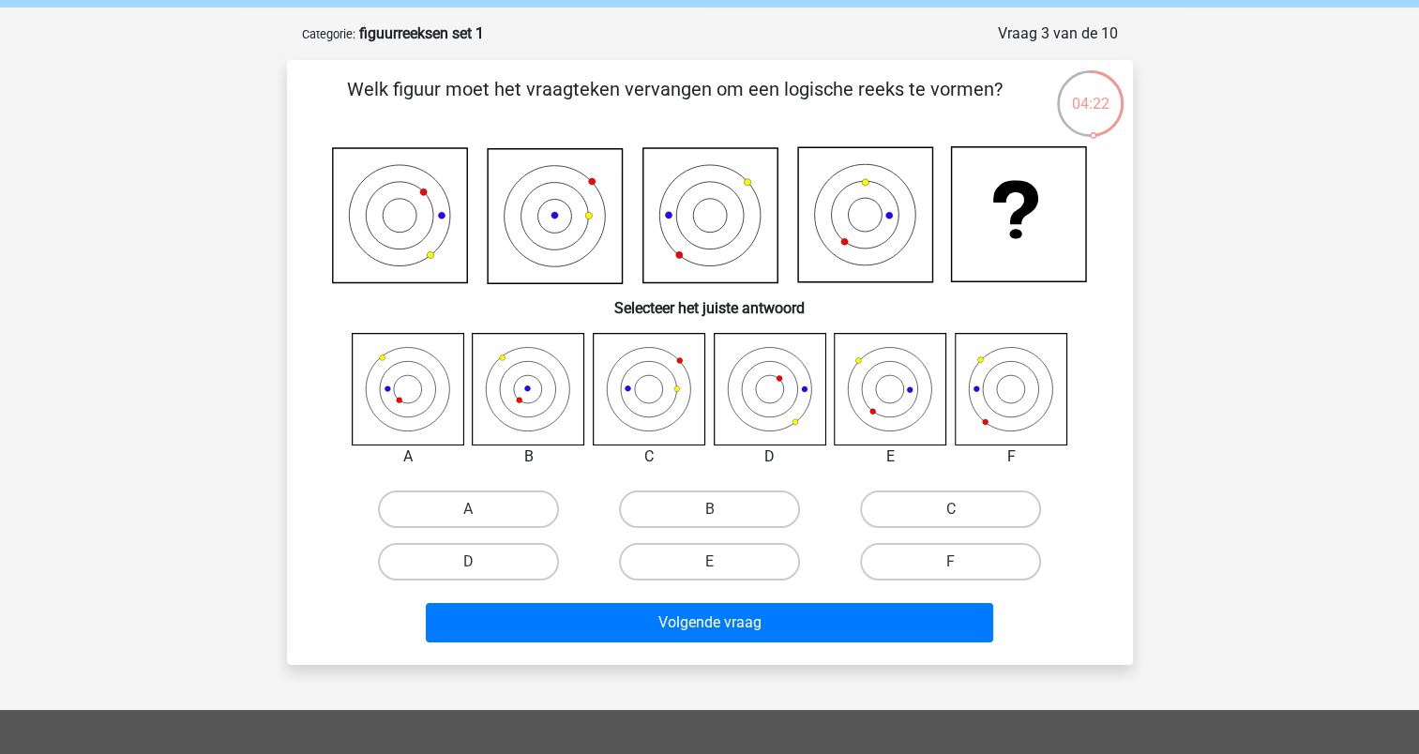
scroll to position [70, 0]
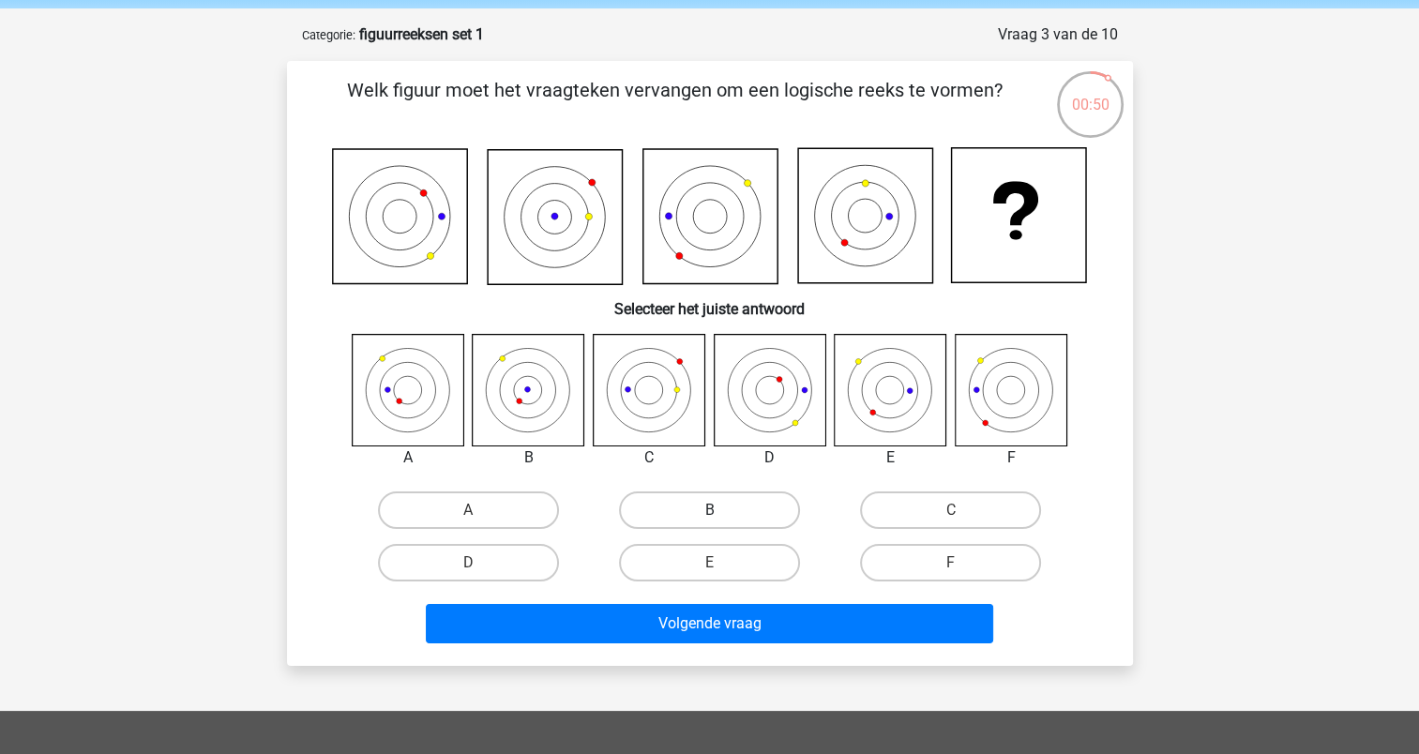
click at [704, 509] on label "B" at bounding box center [709, 510] width 181 height 38
click at [709, 510] on input "B" at bounding box center [715, 516] width 12 height 12
radio input "true"
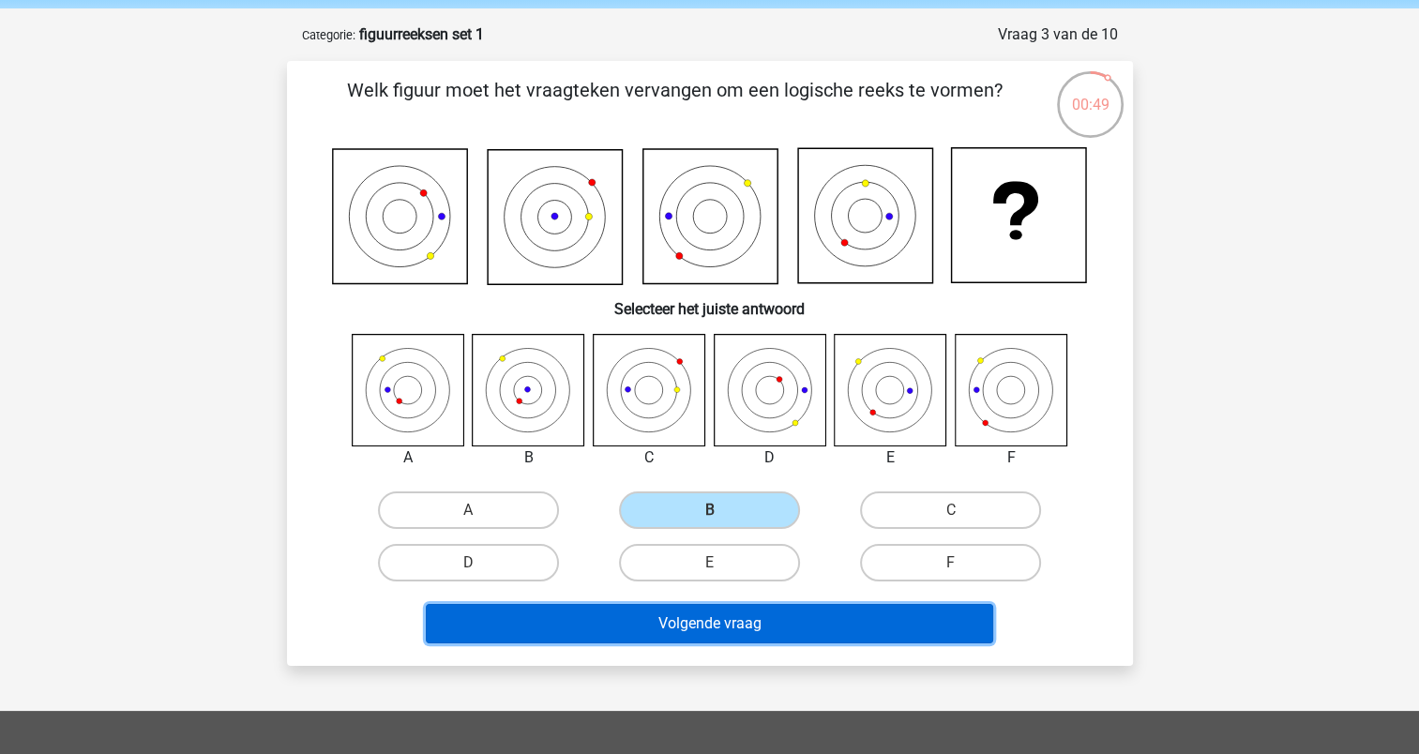
click at [714, 620] on button "Volgende vraag" at bounding box center [709, 623] width 567 height 39
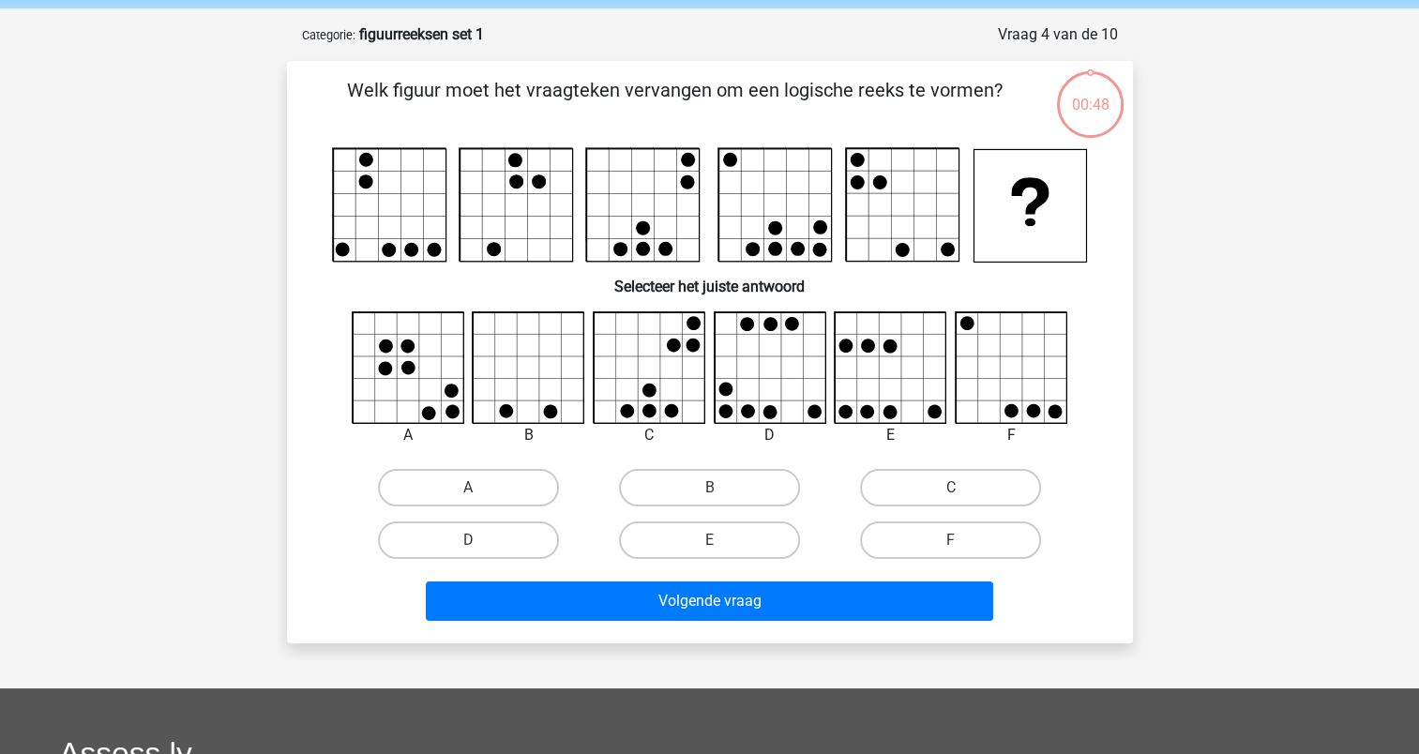
scroll to position [94, 0]
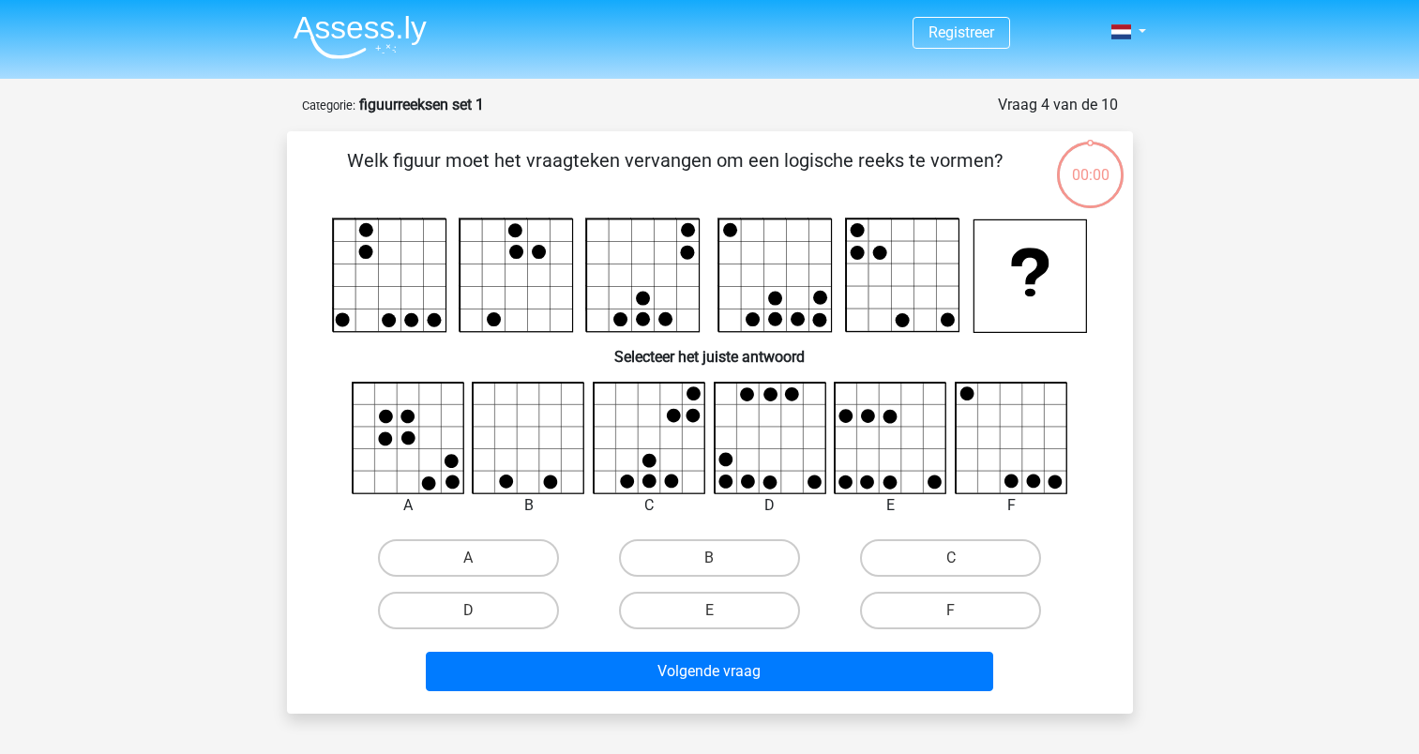
scroll to position [94, 0]
